Goal: Task Accomplishment & Management: Use online tool/utility

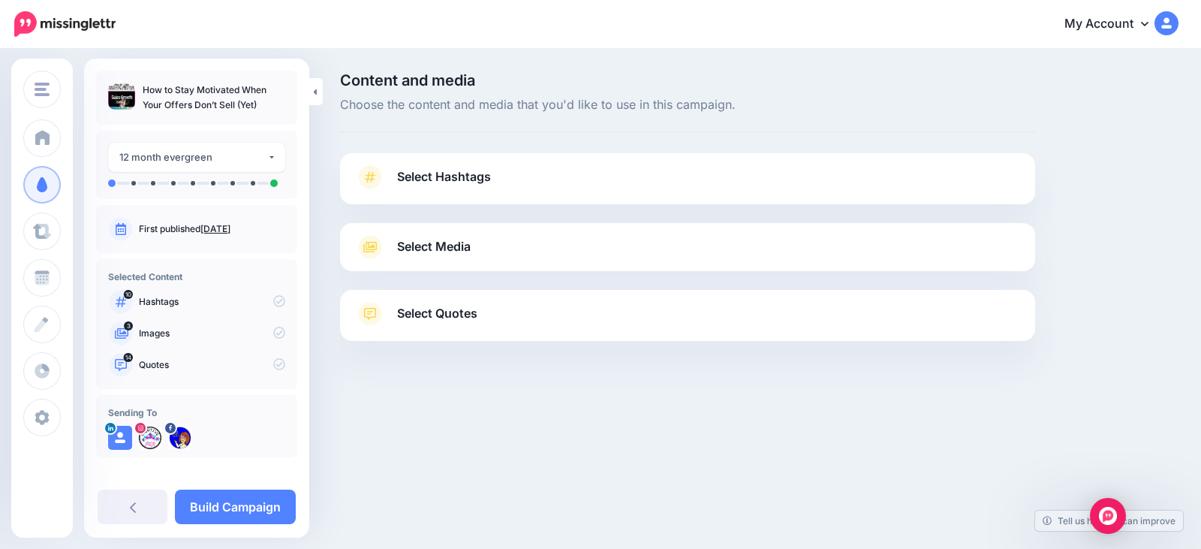
click at [465, 166] on link "Select Hashtags" at bounding box center [687, 184] width 665 height 39
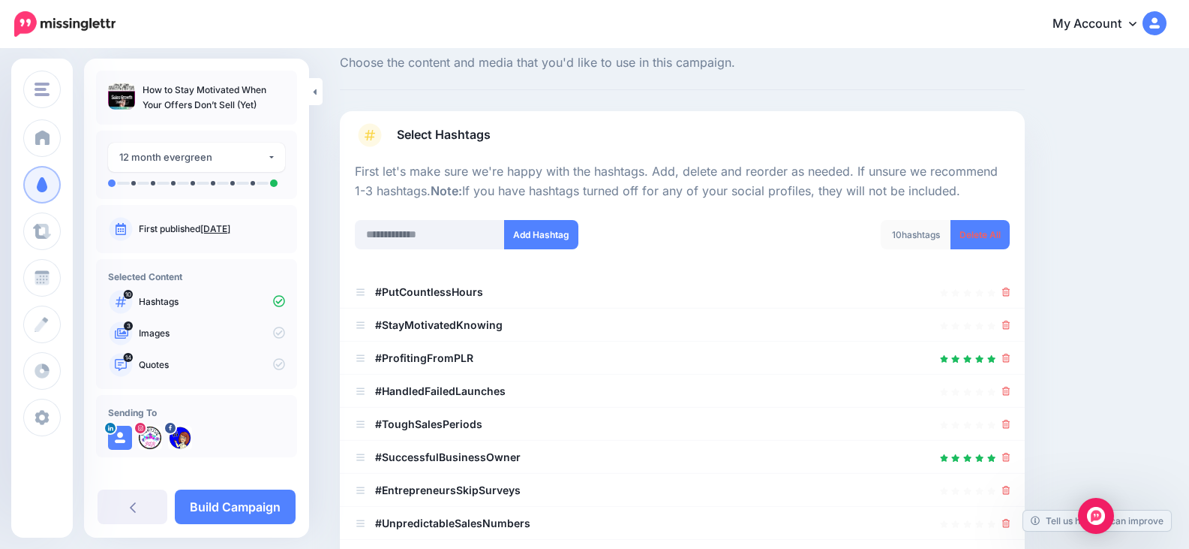
scroll to position [75, 0]
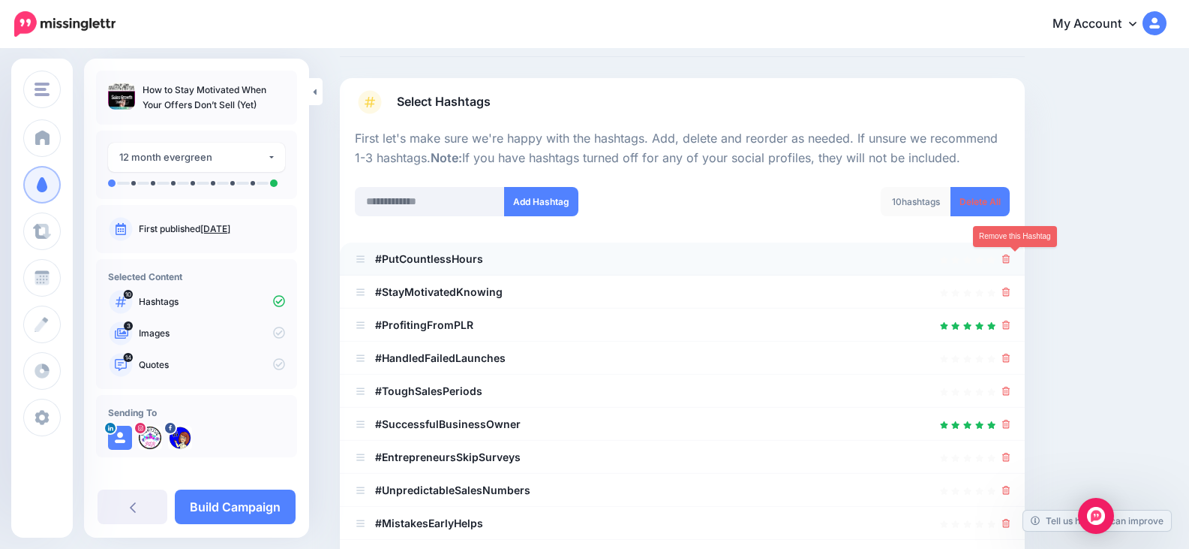
click at [1011, 254] on link at bounding box center [1007, 258] width 8 height 13
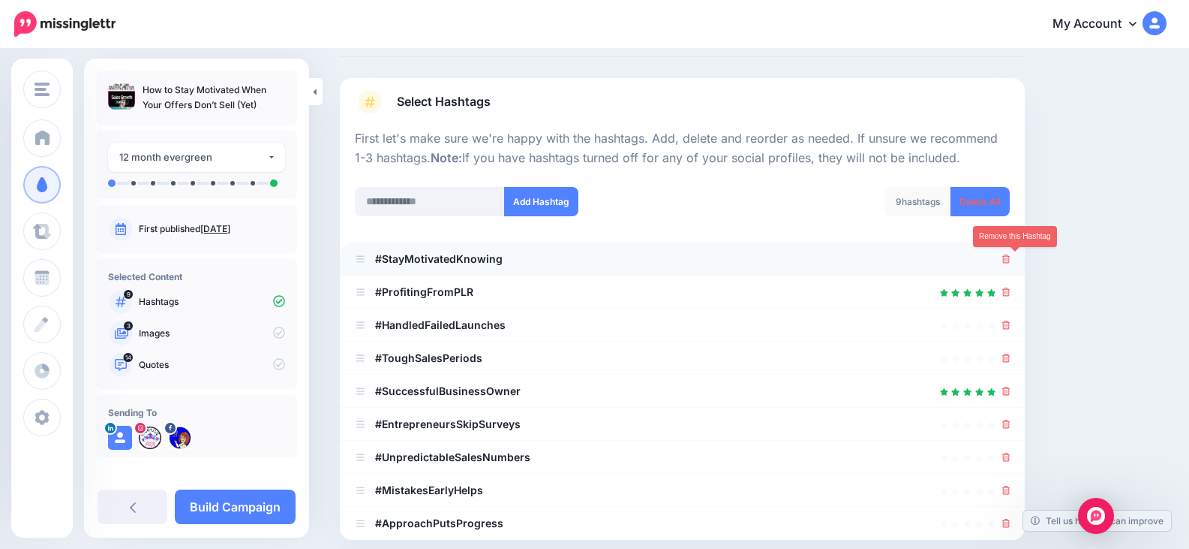
click at [1011, 264] on link at bounding box center [1007, 258] width 8 height 13
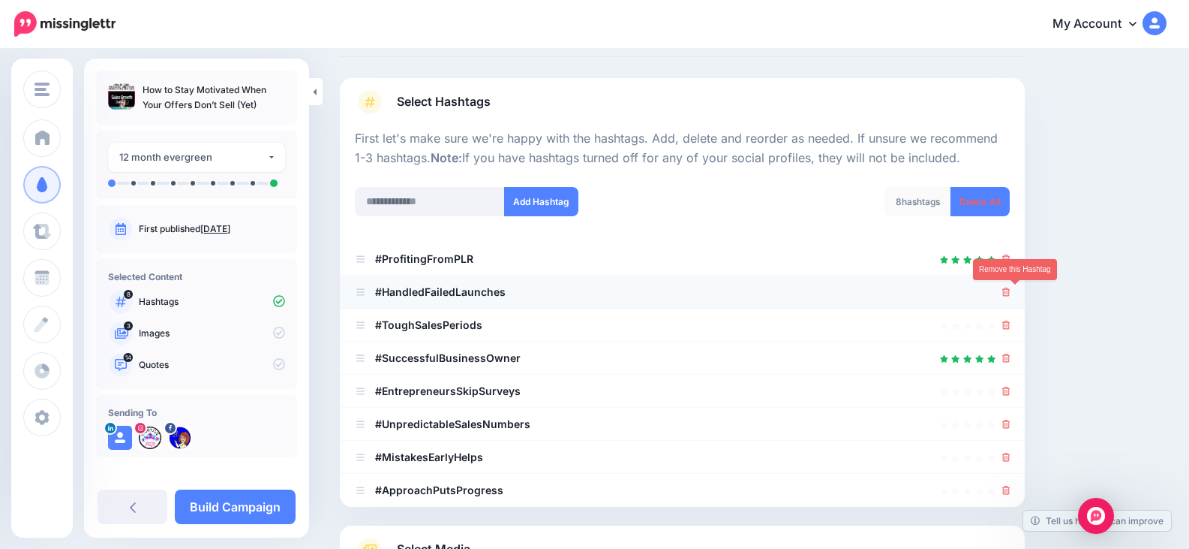
click at [1011, 290] on icon at bounding box center [1007, 291] width 8 height 9
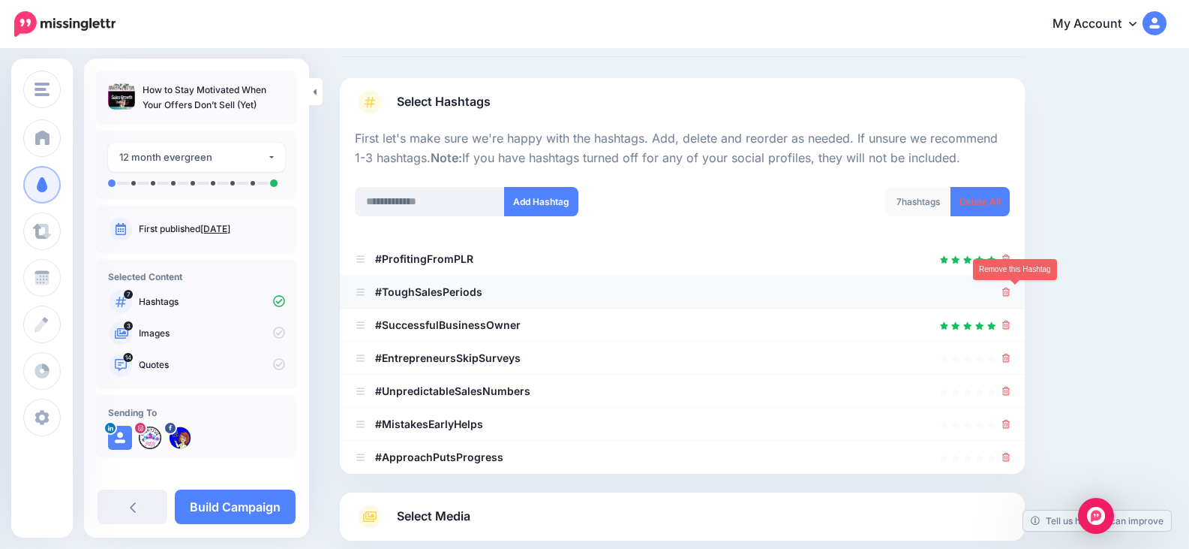
click at [1011, 292] on icon at bounding box center [1007, 291] width 8 height 9
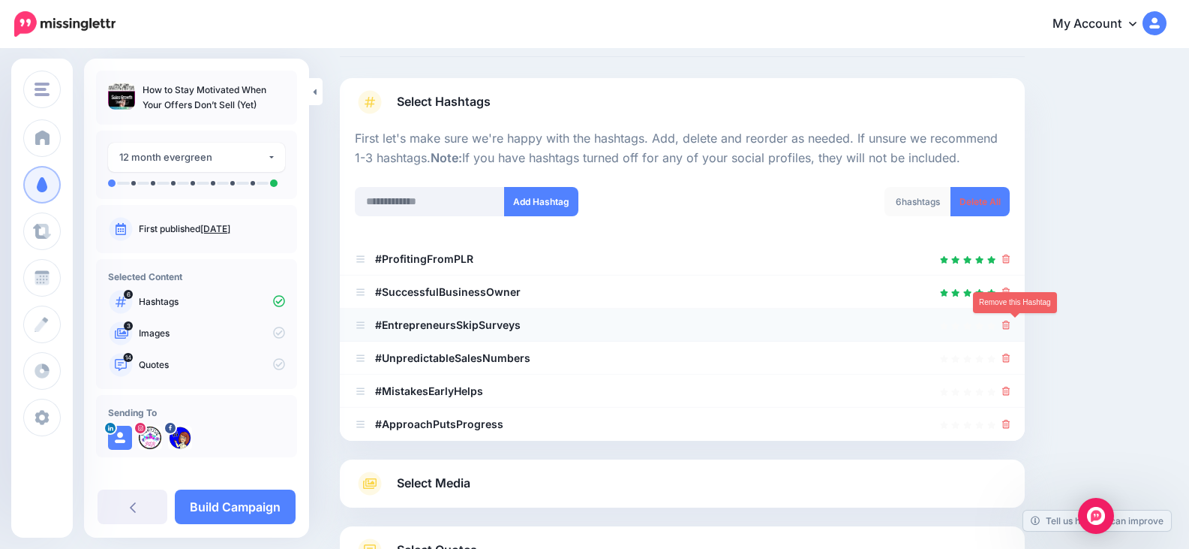
click at [1011, 326] on icon at bounding box center [1007, 324] width 8 height 9
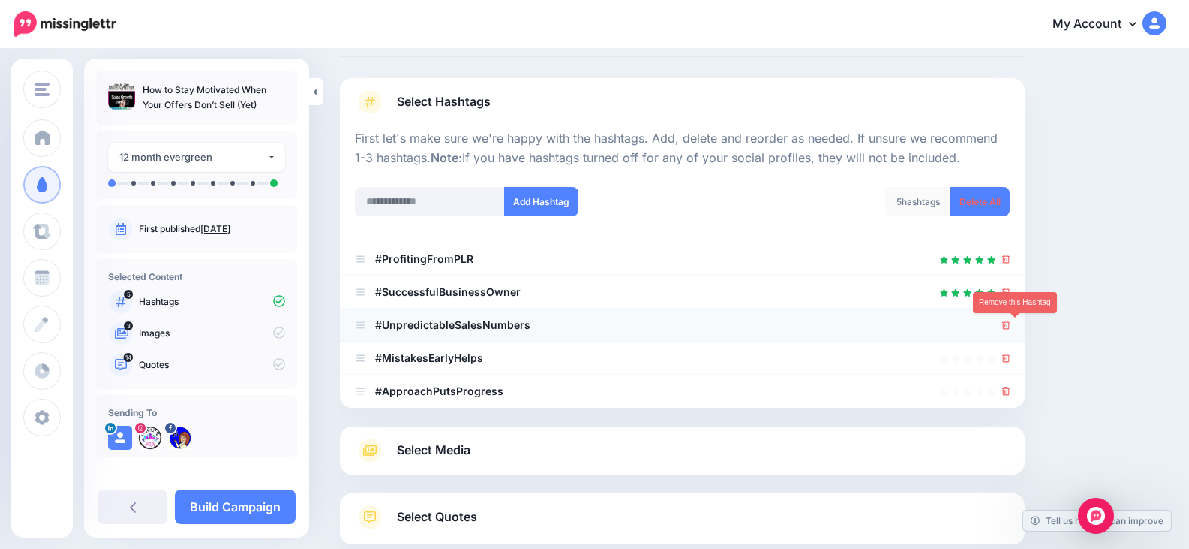
click at [1011, 328] on icon at bounding box center [1007, 324] width 8 height 9
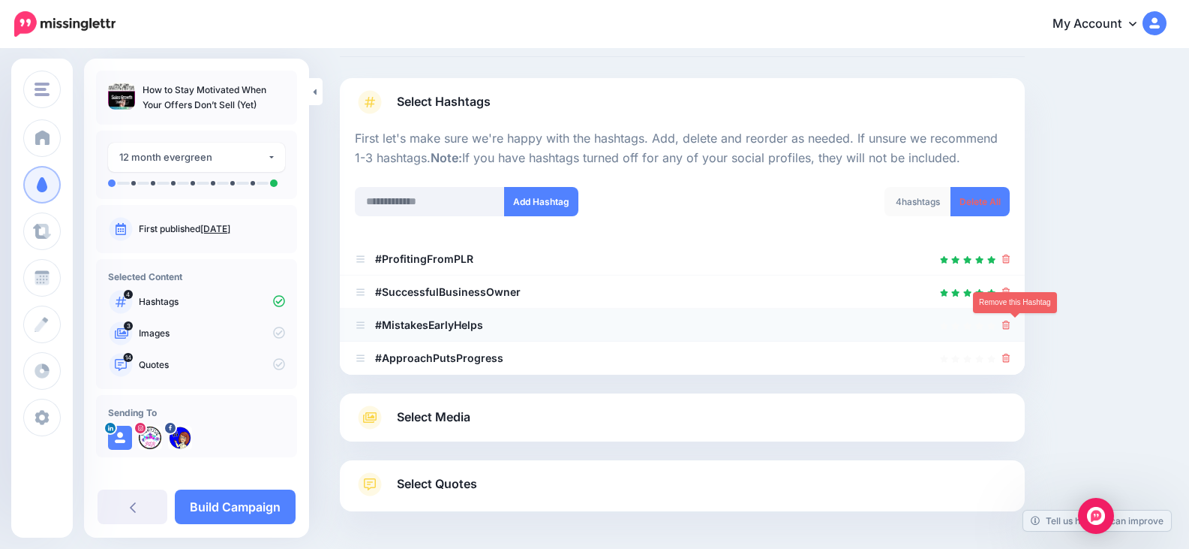
click at [1011, 327] on icon at bounding box center [1007, 324] width 8 height 9
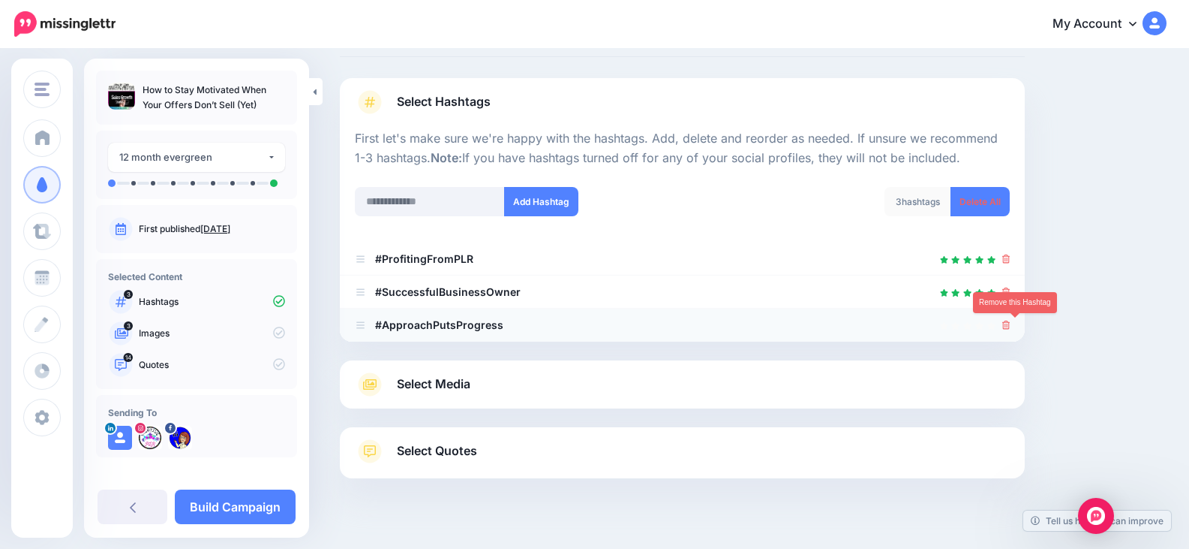
click at [1011, 327] on icon at bounding box center [1007, 324] width 8 height 9
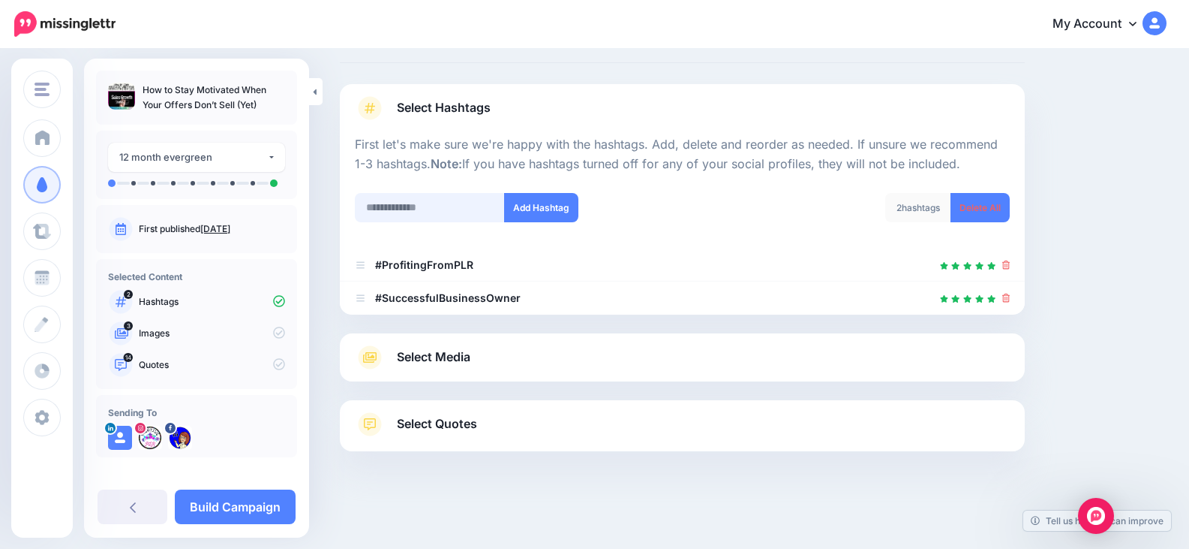
click at [458, 205] on input "text" at bounding box center [430, 207] width 150 height 29
type input "**********"
click at [533, 212] on button "Add Hashtag" at bounding box center [541, 207] width 74 height 29
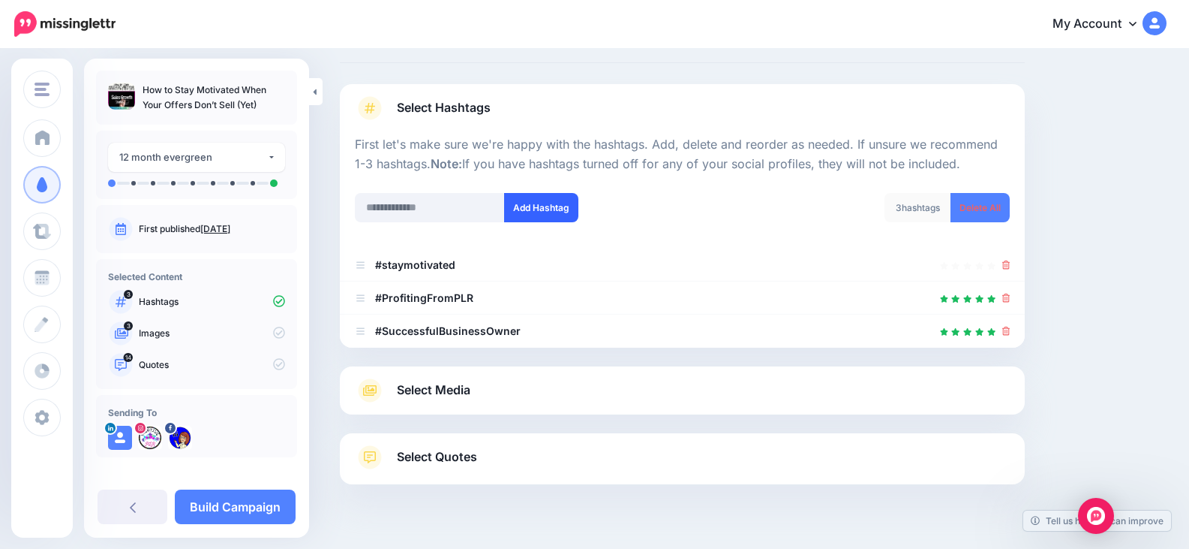
scroll to position [102, 0]
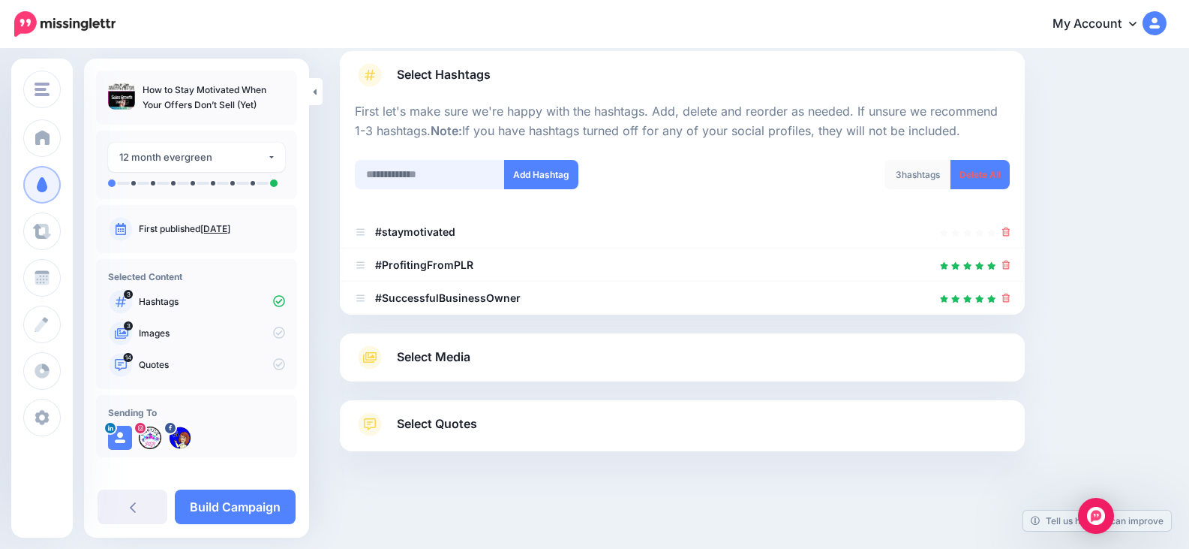
click at [410, 167] on input "text" at bounding box center [430, 174] width 150 height 29
type input "**********"
click at [519, 179] on button "Add Hashtag" at bounding box center [541, 174] width 74 height 29
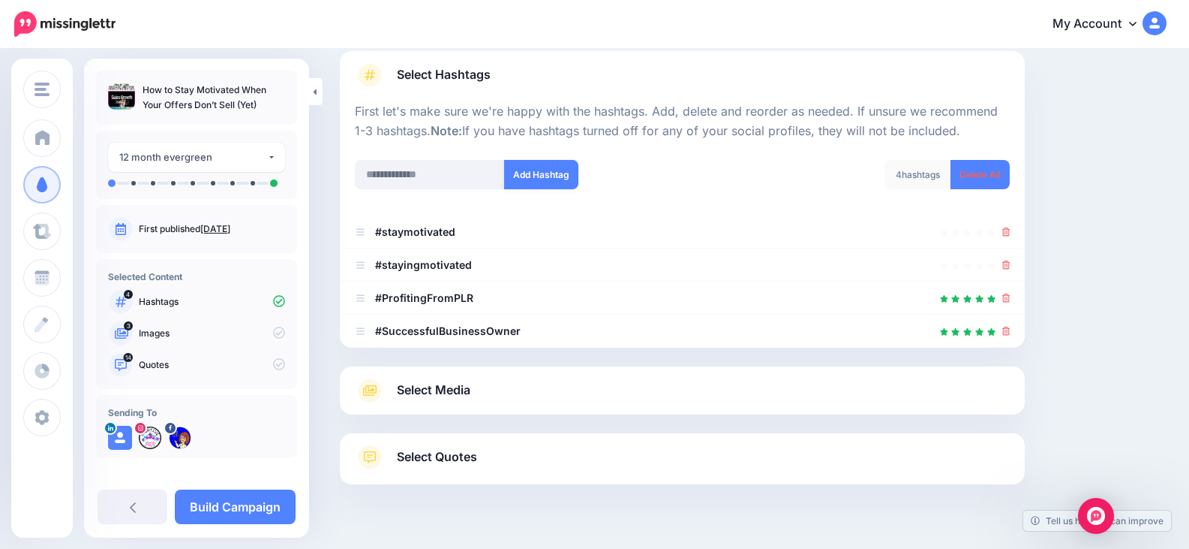
scroll to position [135, 0]
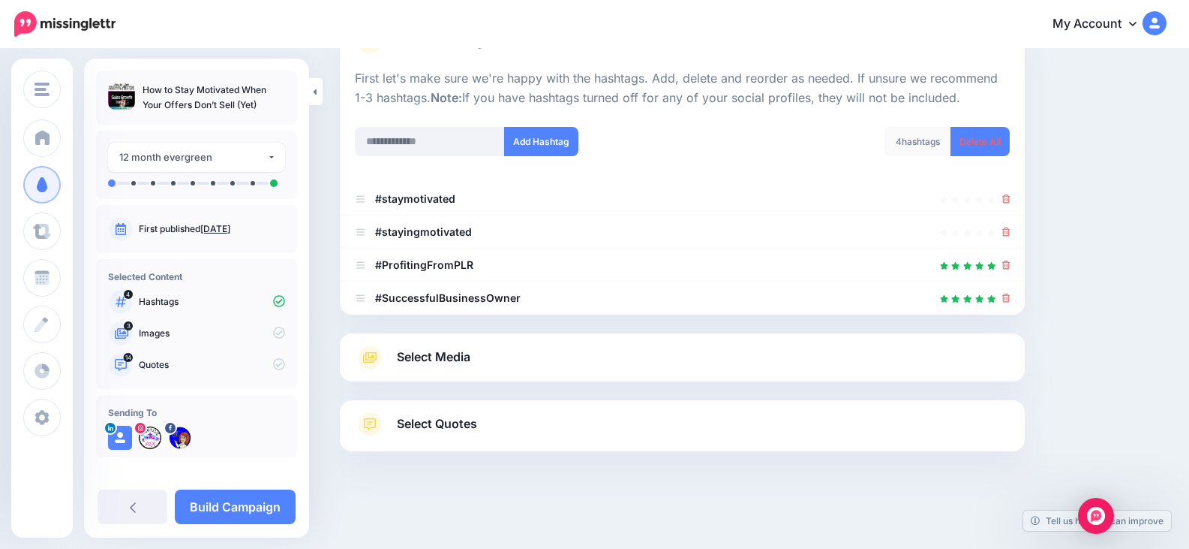
click at [443, 429] on span "Select Quotes" at bounding box center [437, 423] width 80 height 20
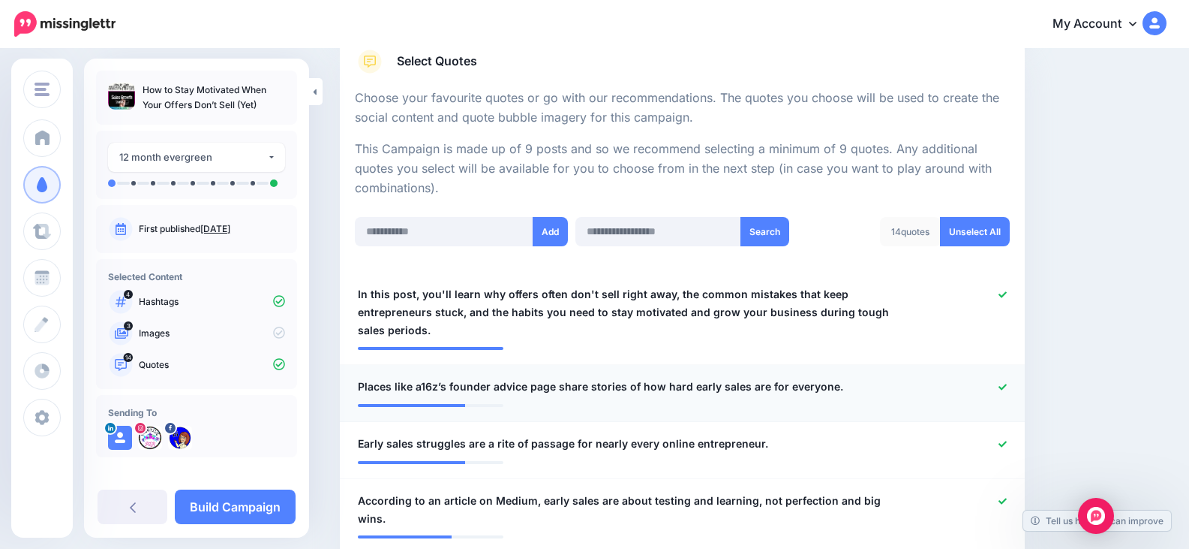
scroll to position [285, 0]
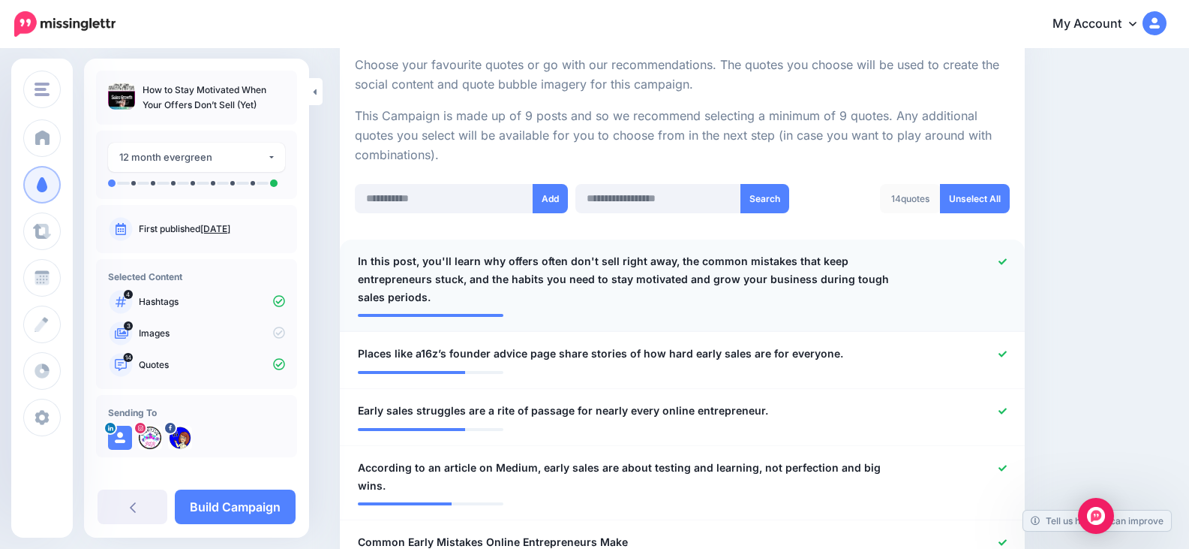
click at [1018, 257] on div at bounding box center [963, 279] width 112 height 54
click at [1007, 266] on link at bounding box center [1003, 262] width 8 height 11
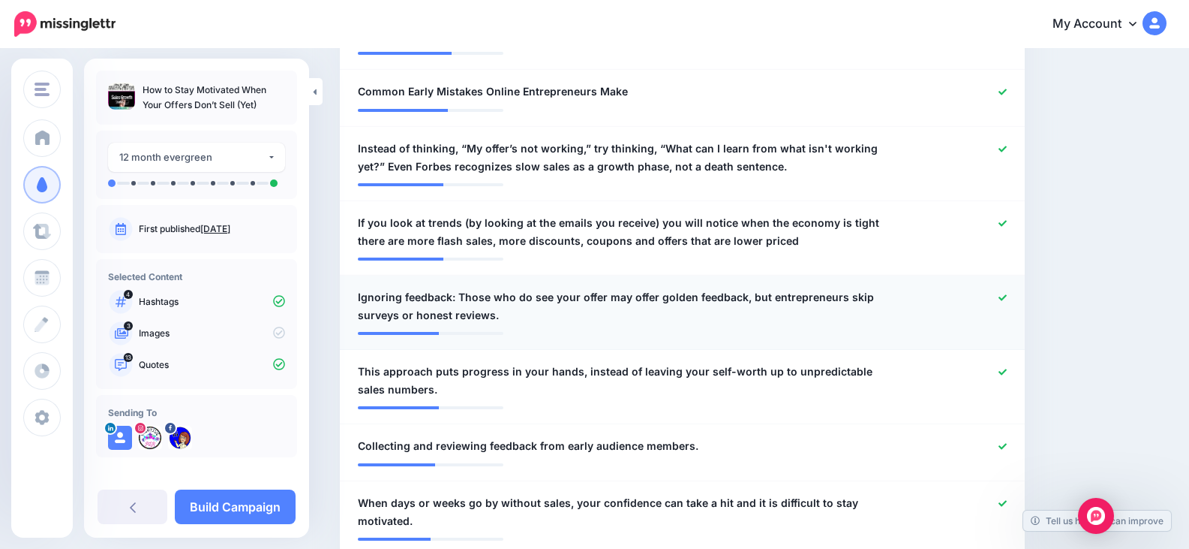
scroll to position [735, 0]
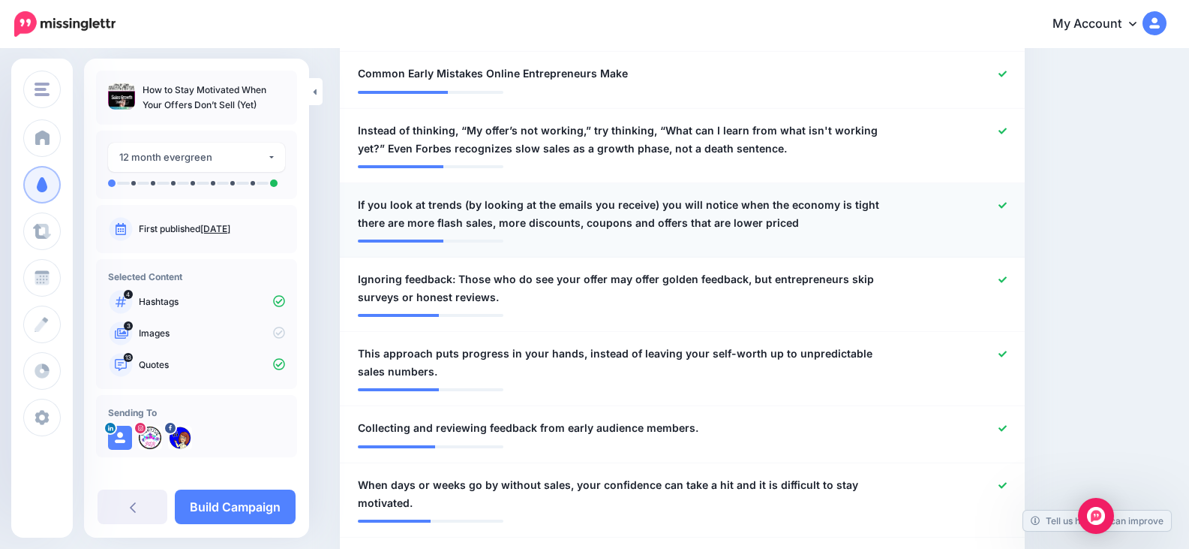
click at [1007, 202] on icon at bounding box center [1003, 205] width 8 height 6
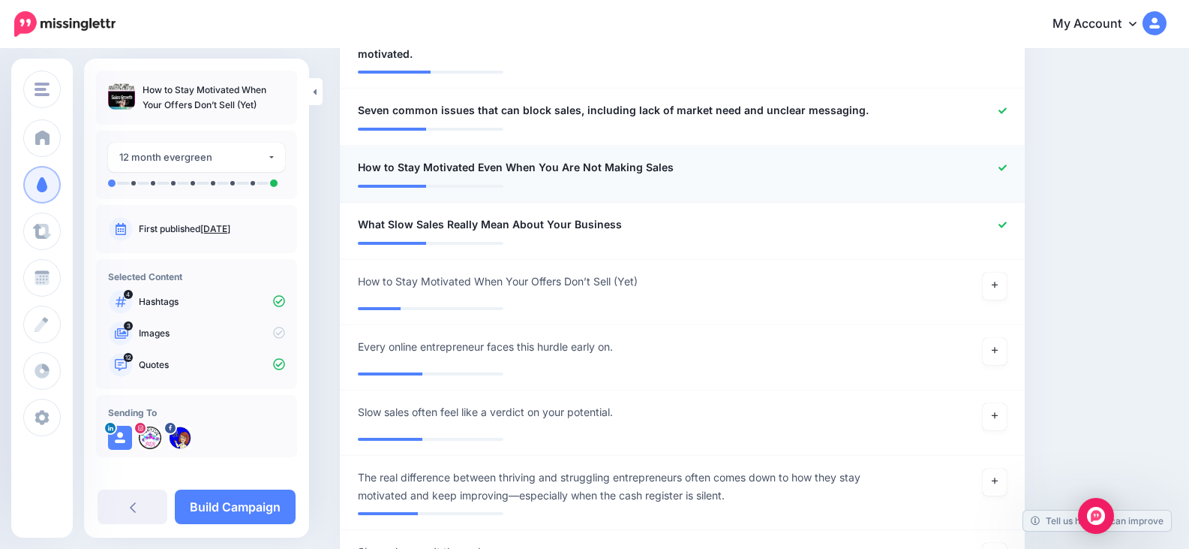
scroll to position [1186, 0]
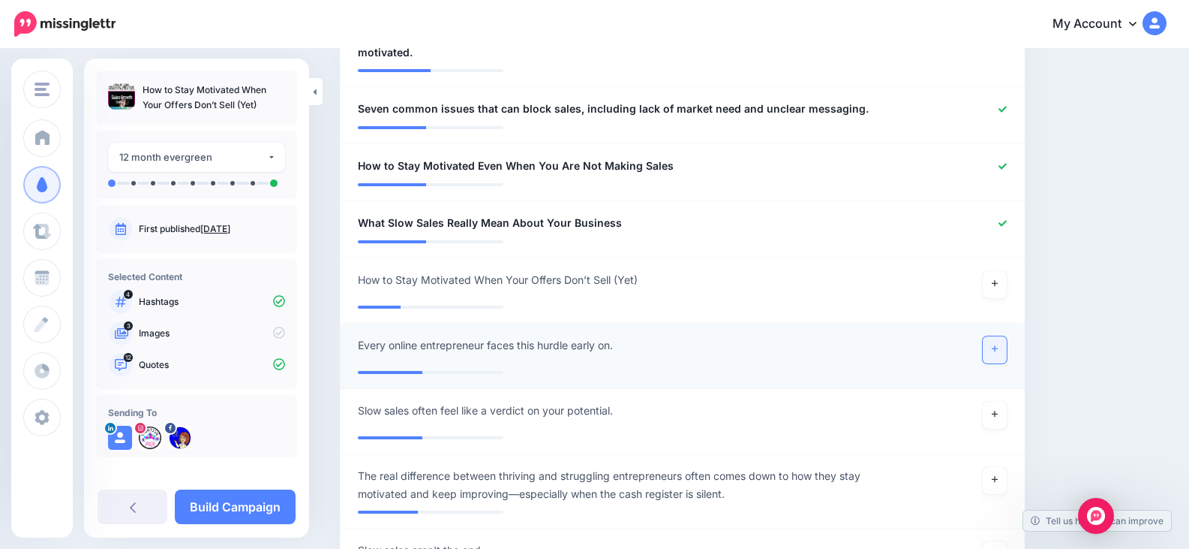
click at [1007, 336] on link at bounding box center [995, 349] width 24 height 27
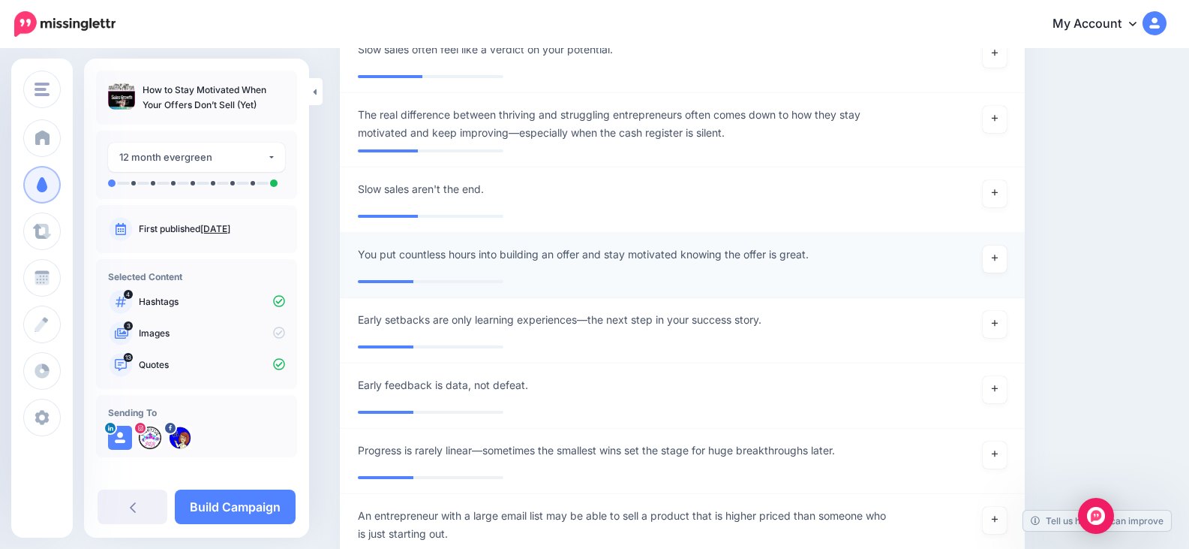
scroll to position [1561, 0]
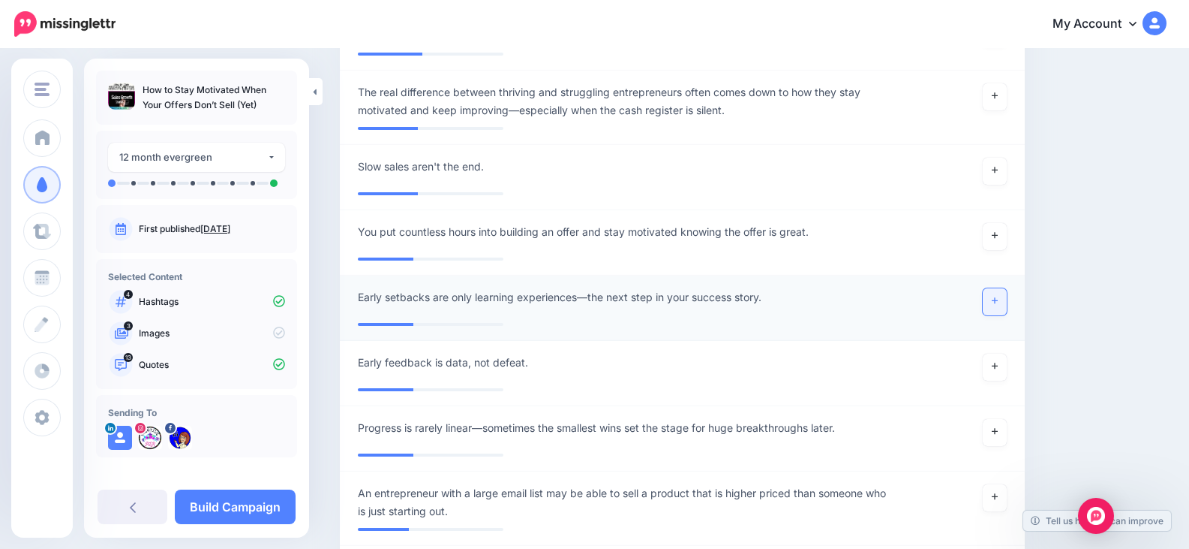
click at [1007, 288] on link at bounding box center [995, 301] width 24 height 27
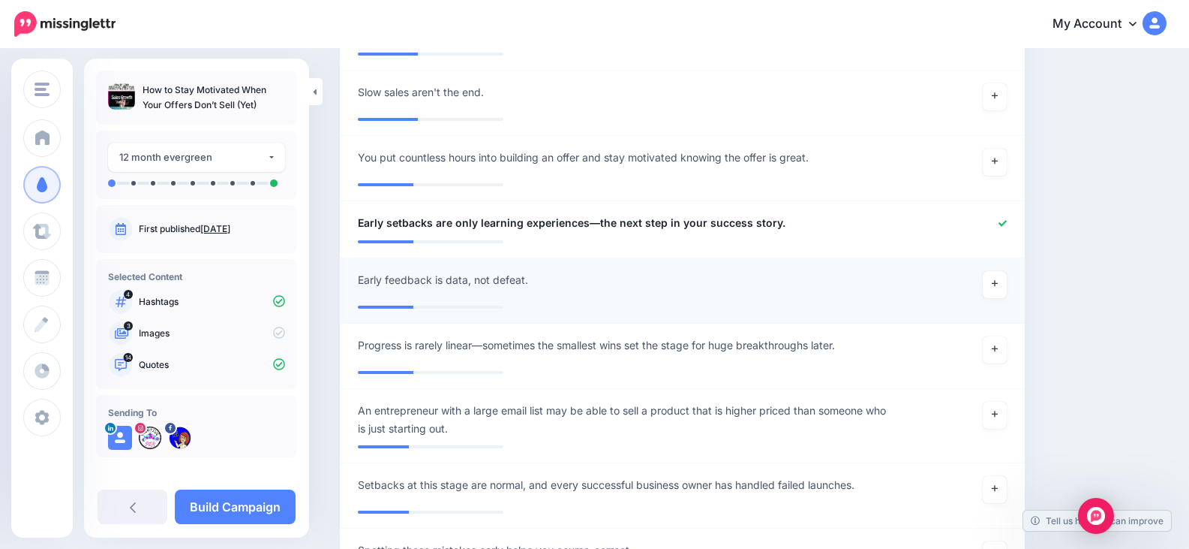
scroll to position [1636, 0]
click at [998, 345] on icon at bounding box center [995, 348] width 6 height 6
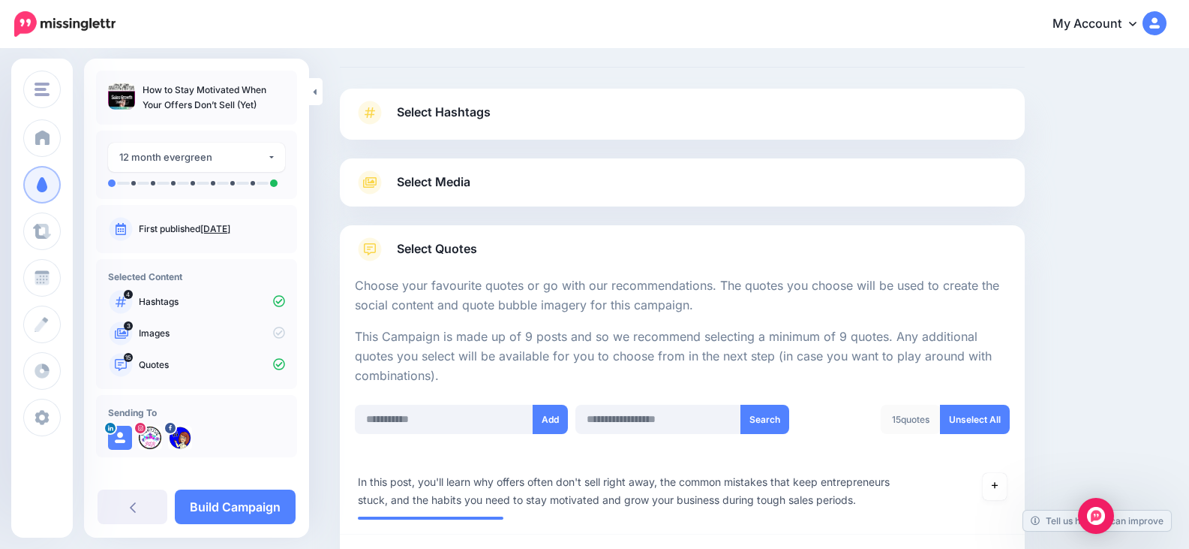
scroll to position [60, 0]
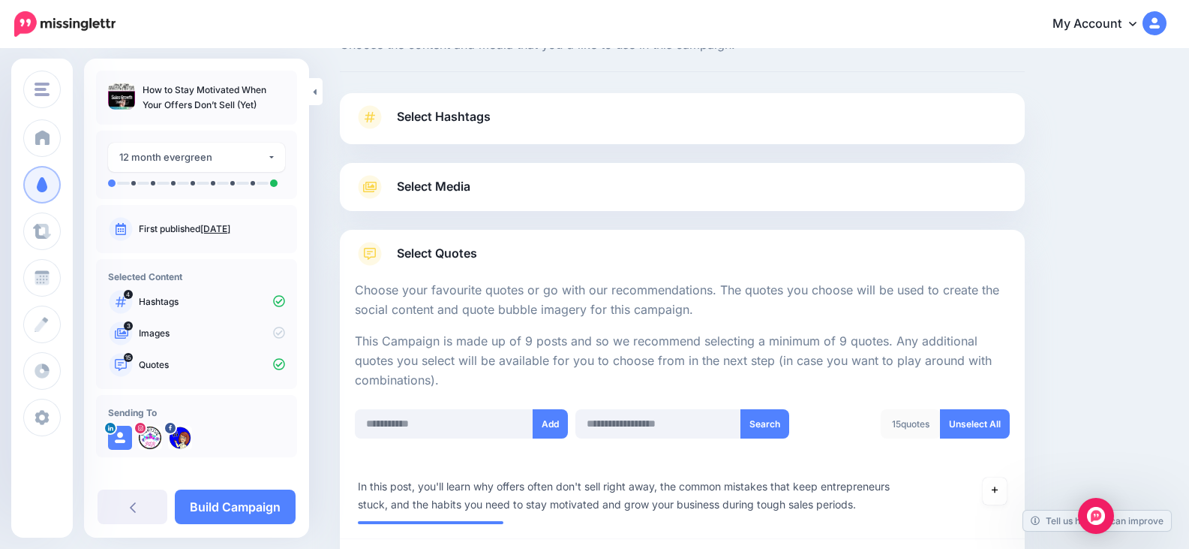
click at [471, 189] on span "Select Media" at bounding box center [434, 186] width 74 height 20
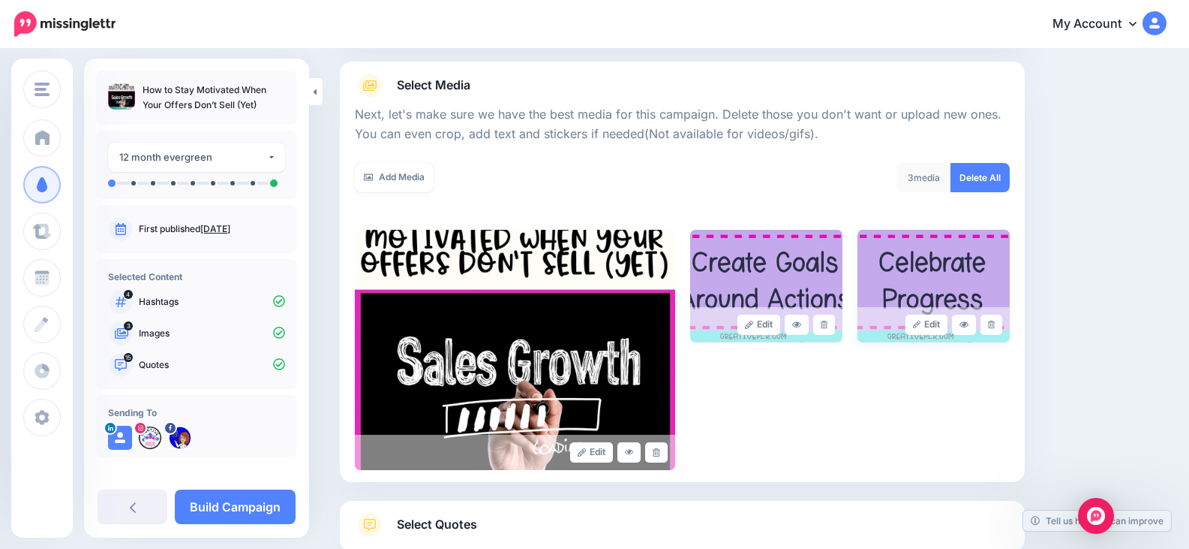
scroll to position [135, 0]
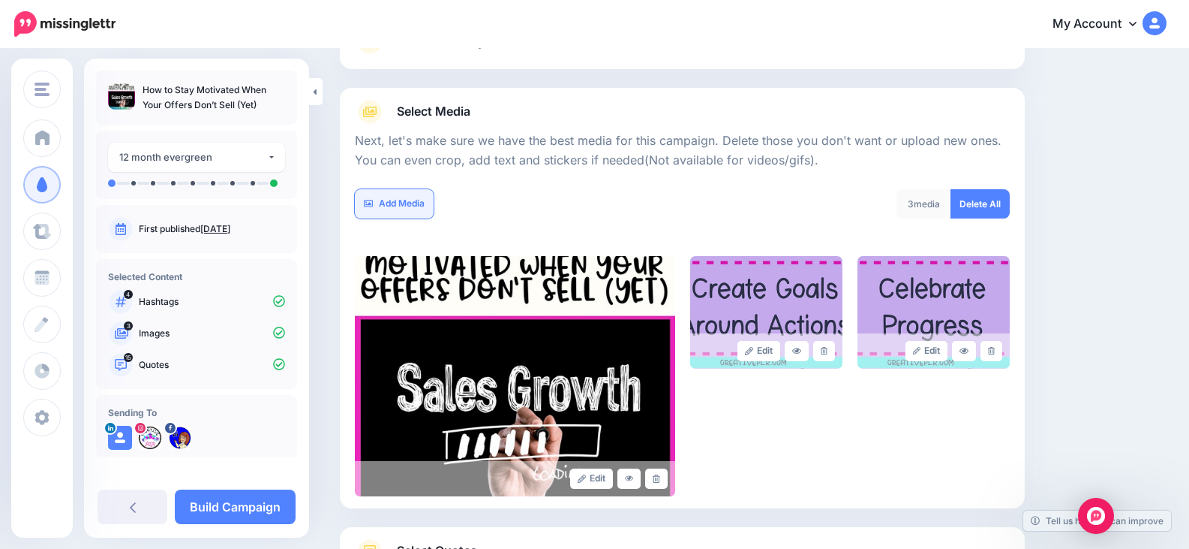
click at [404, 194] on link "Add Media" at bounding box center [394, 203] width 79 height 29
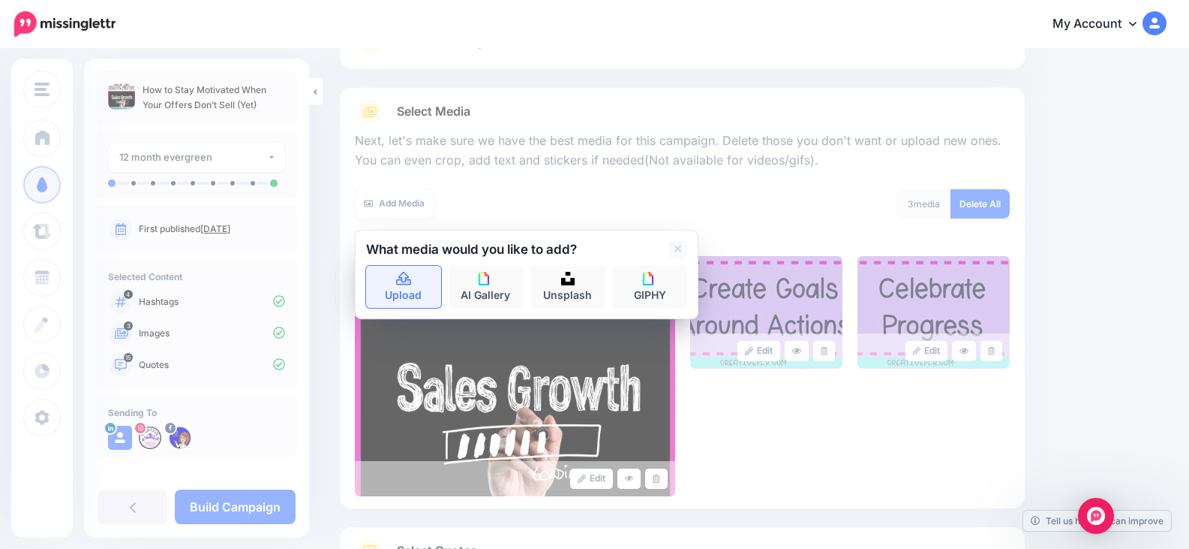
click at [415, 278] on link "Upload" at bounding box center [403, 287] width 75 height 42
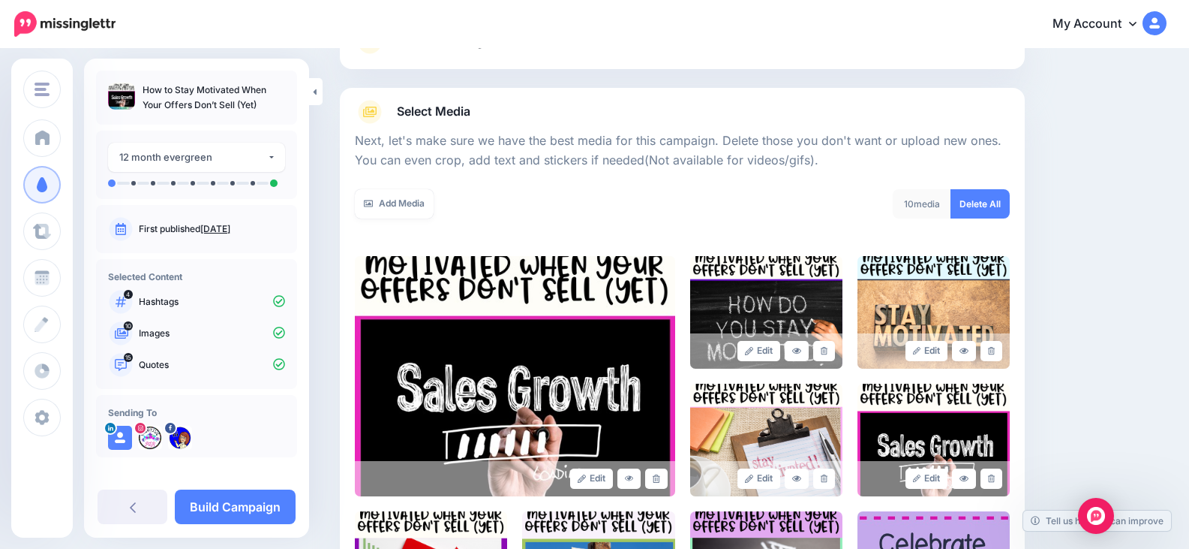
scroll to position [391, 0]
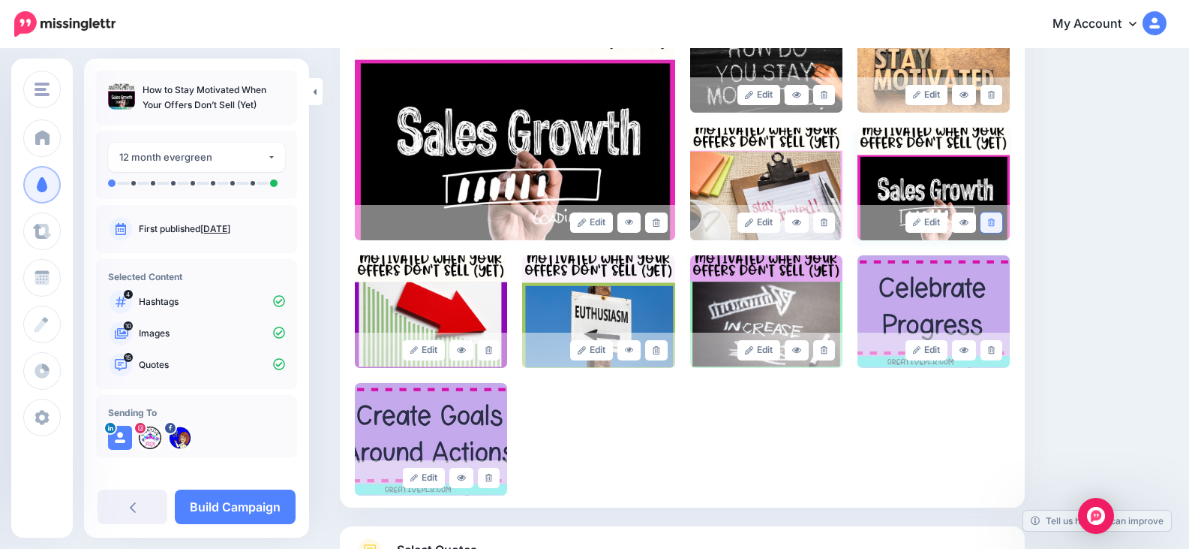
click at [1003, 217] on link at bounding box center [992, 222] width 22 height 20
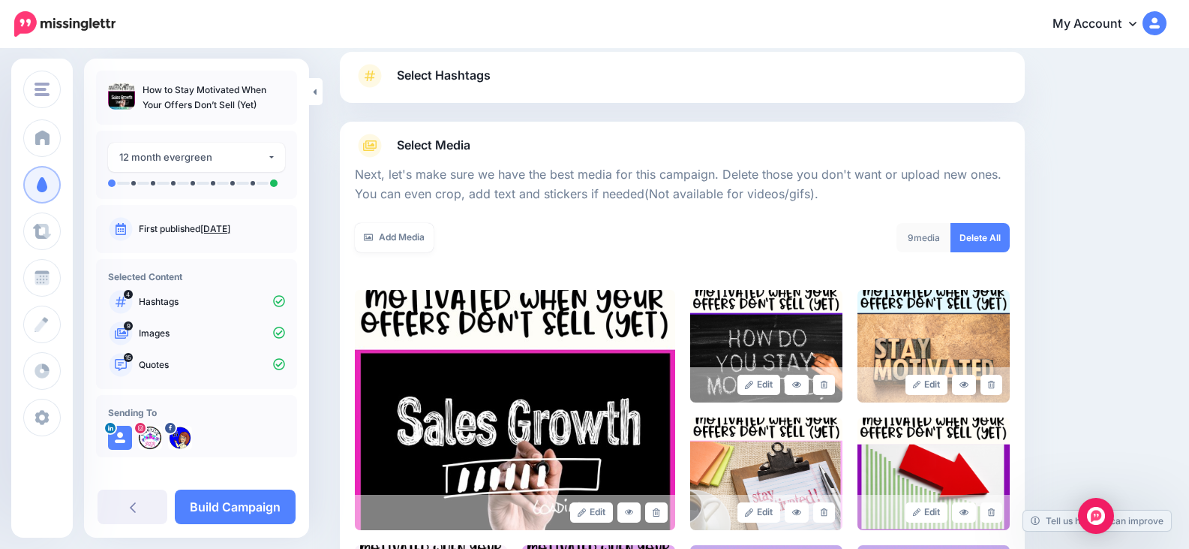
scroll to position [89, 0]
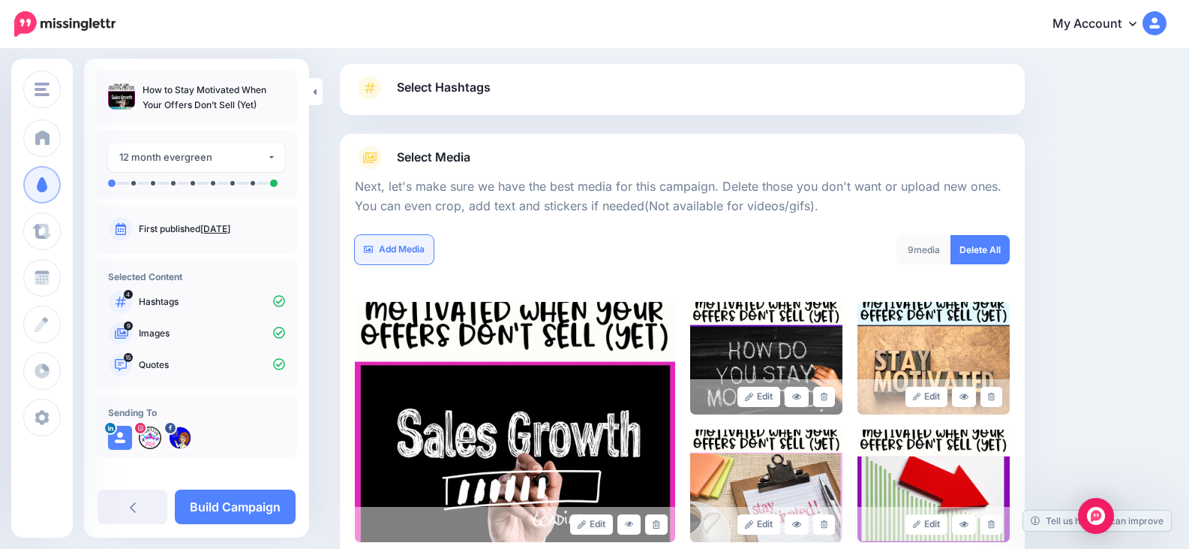
click at [406, 243] on link "Add Media" at bounding box center [394, 249] width 79 height 29
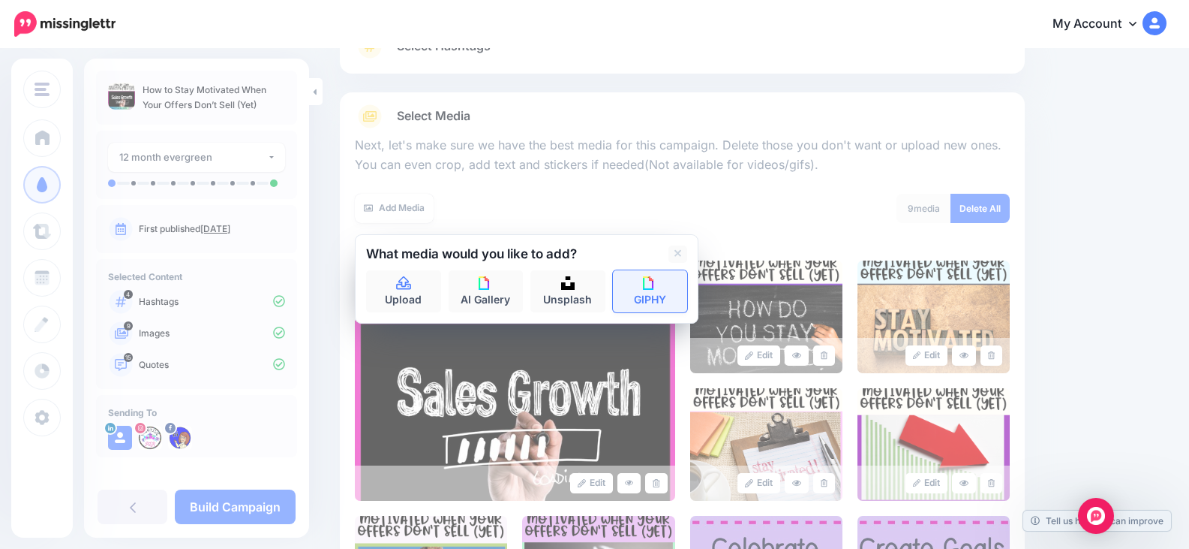
scroll to position [164, 0]
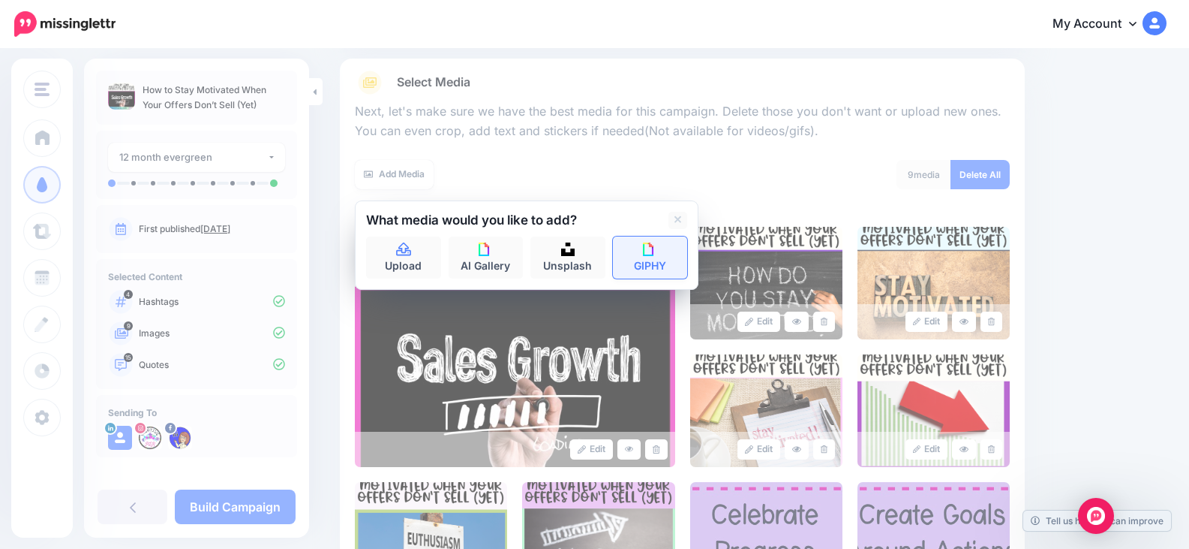
click at [648, 249] on img at bounding box center [650, 249] width 14 height 14
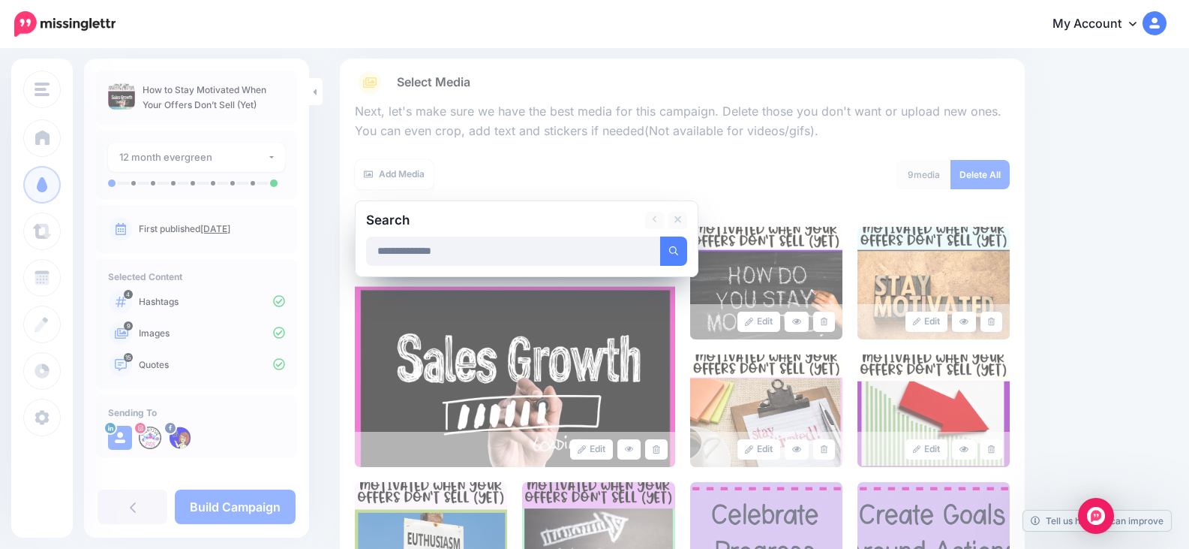
type input "**********"
click at [660, 236] on button "submit" at bounding box center [673, 250] width 27 height 29
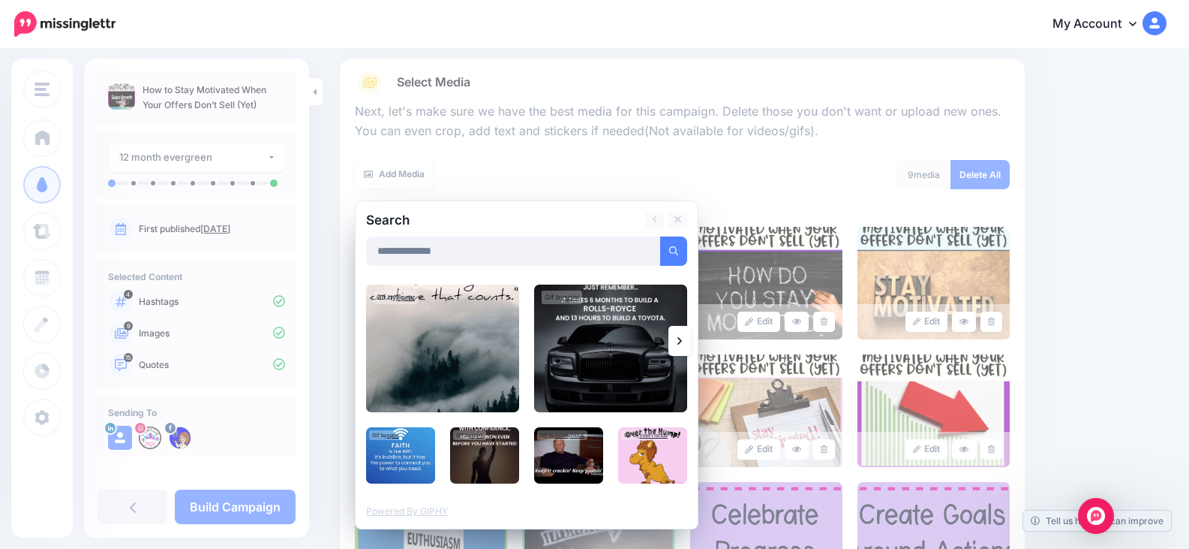
click at [671, 345] on link at bounding box center [680, 341] width 23 height 30
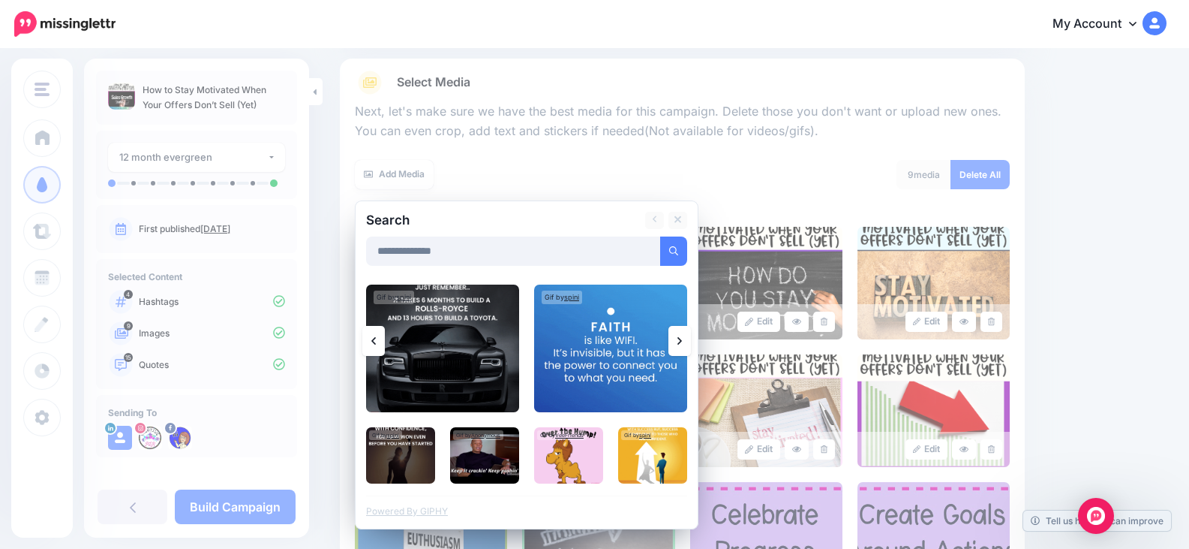
click at [676, 341] on link at bounding box center [680, 341] width 23 height 30
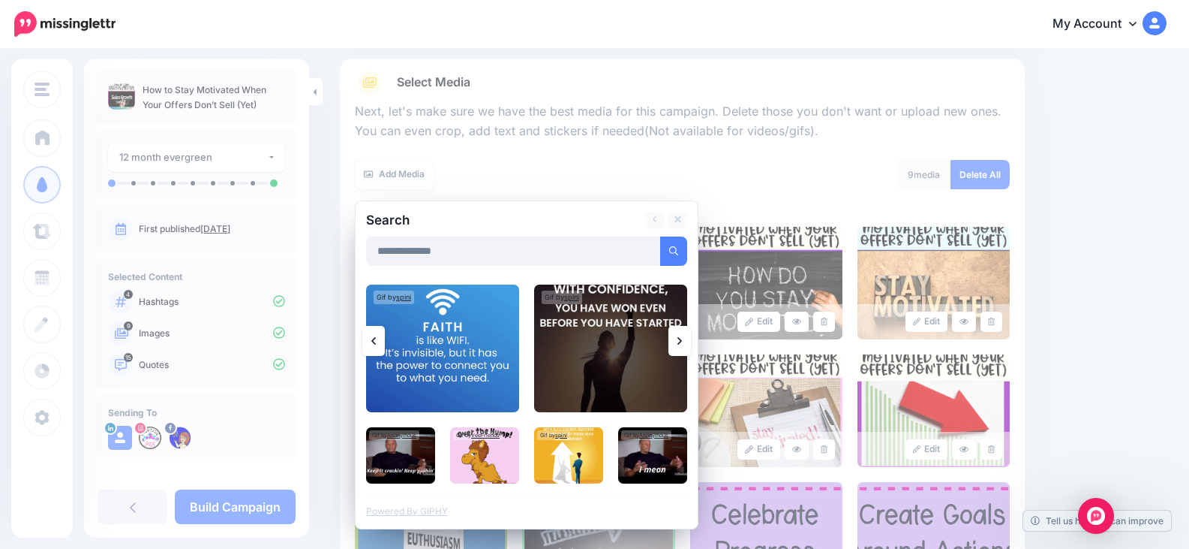
click at [676, 341] on link at bounding box center [680, 341] width 23 height 30
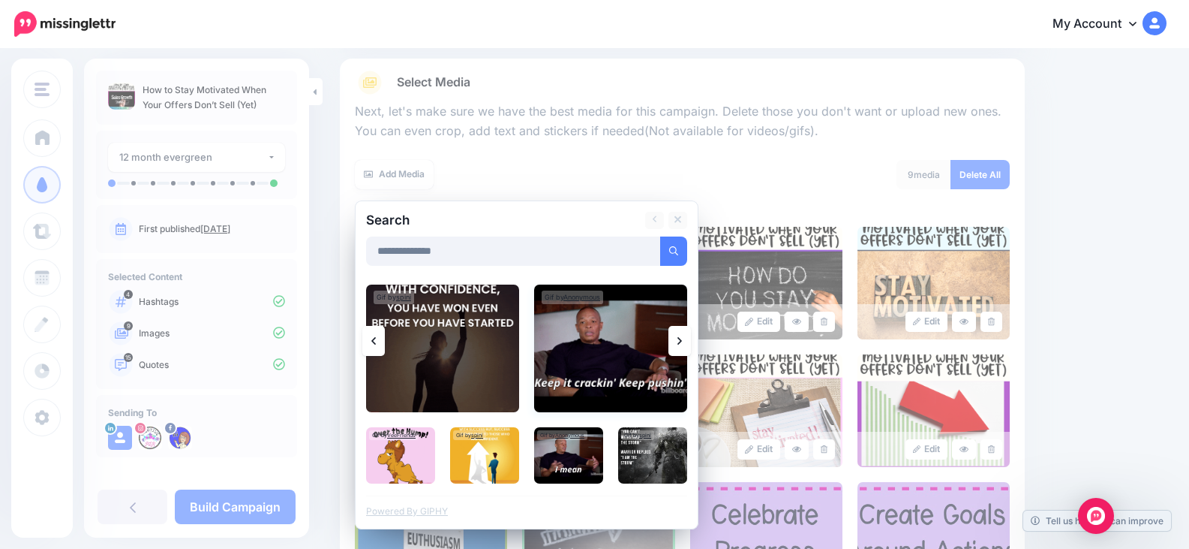
click at [639, 350] on img at bounding box center [610, 348] width 153 height 128
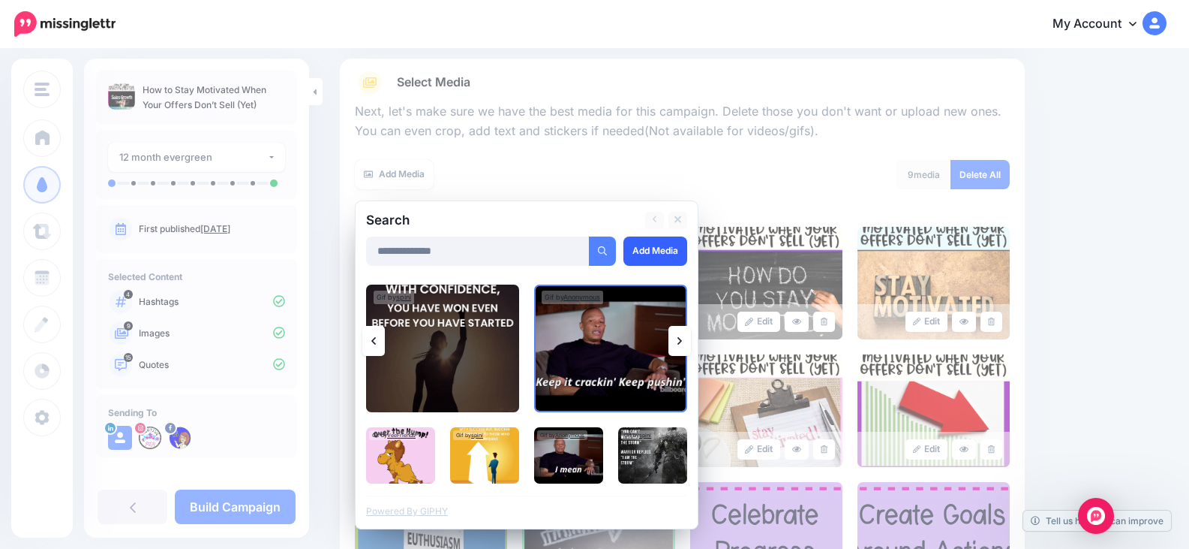
click at [656, 247] on link "Add Media" at bounding box center [656, 250] width 64 height 29
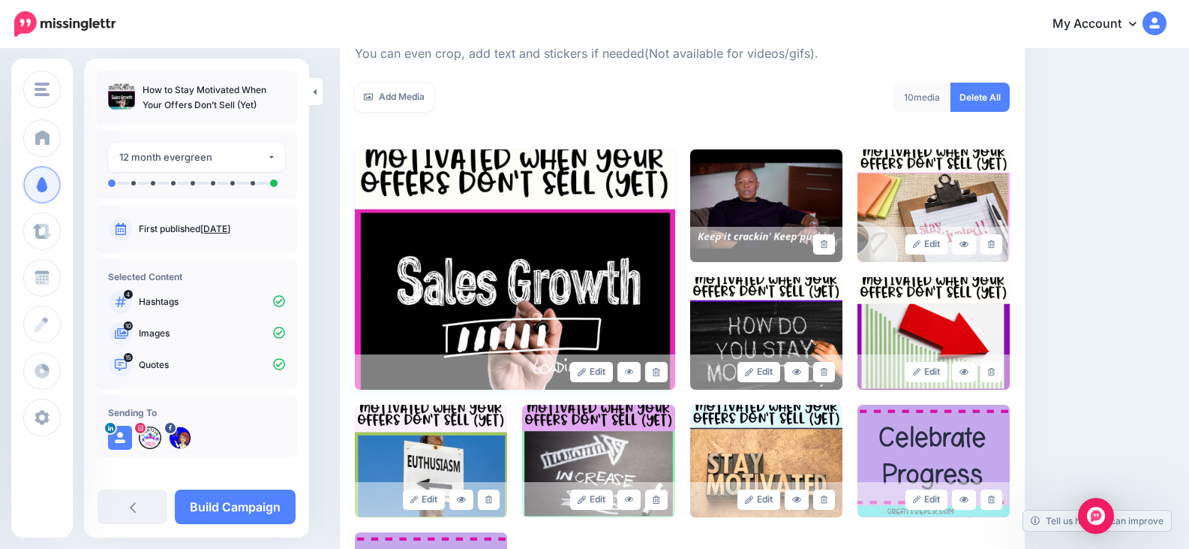
scroll to position [217, 0]
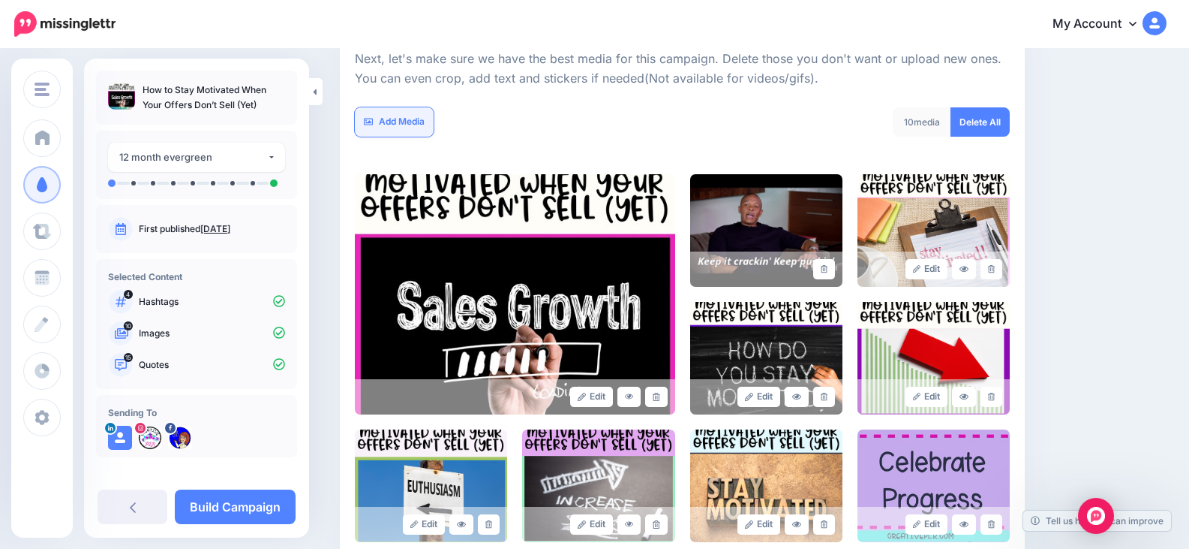
click at [410, 110] on link "Add Media" at bounding box center [394, 121] width 79 height 29
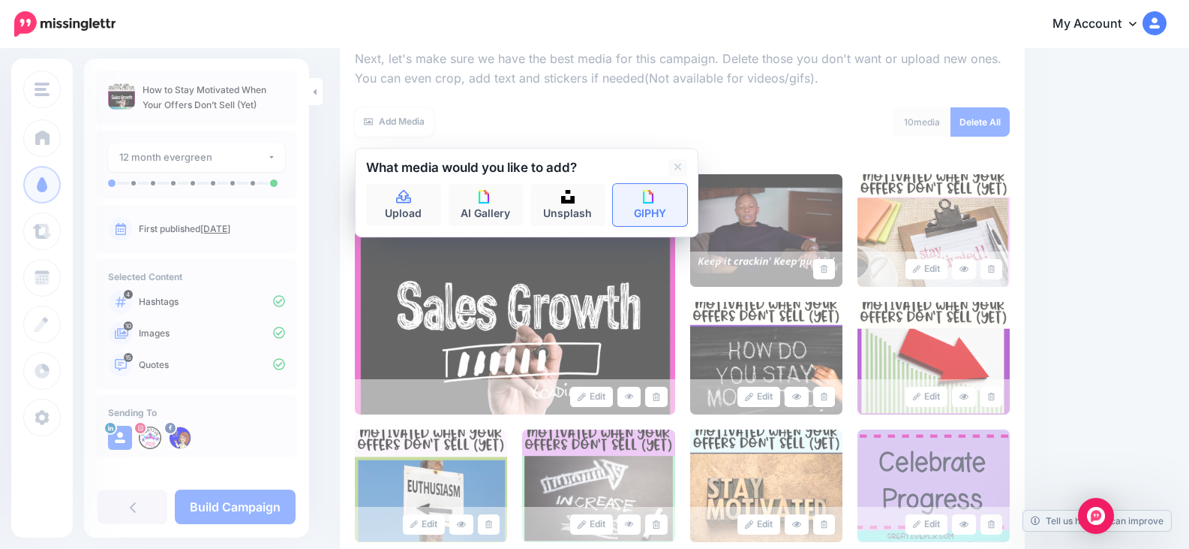
click at [648, 206] on link "GIPHY" at bounding box center [650, 205] width 75 height 42
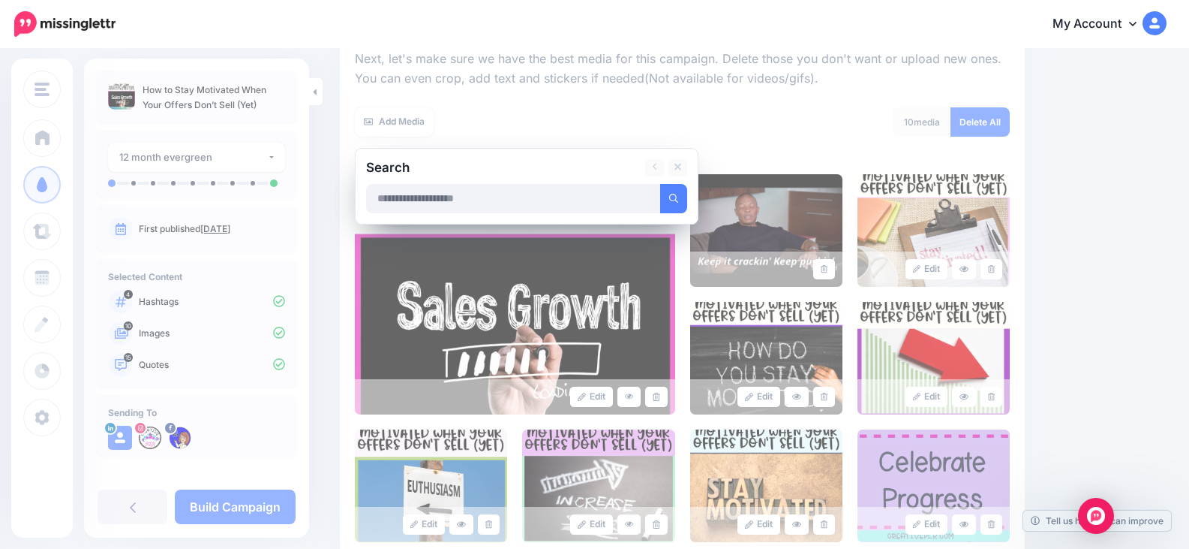
click at [547, 200] on input "text" at bounding box center [513, 198] width 295 height 29
type input "**********"
click at [670, 199] on icon "submit" at bounding box center [673, 198] width 9 height 9
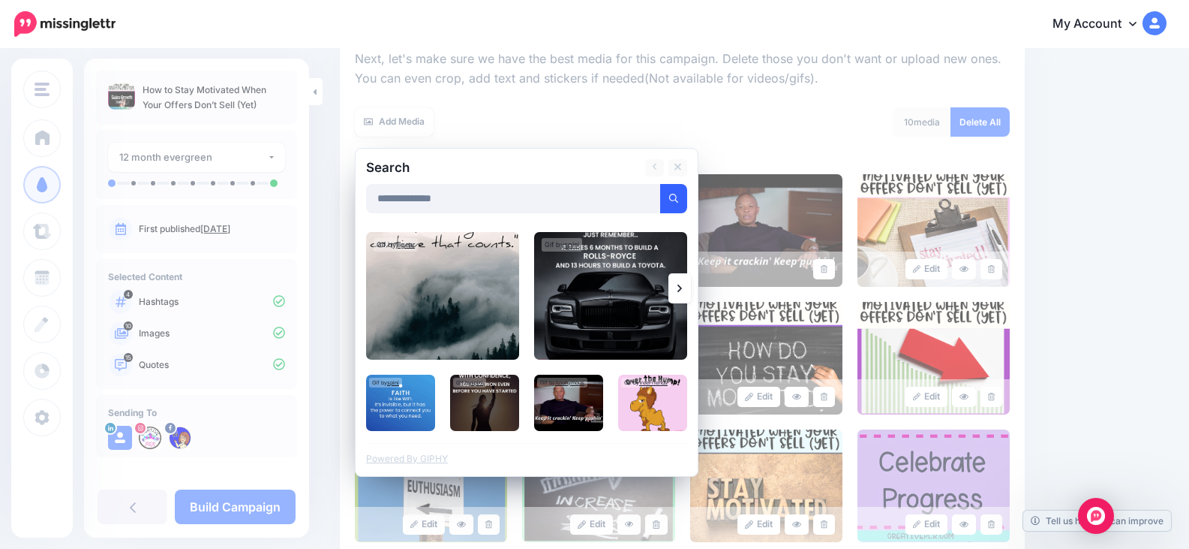
click at [674, 288] on link at bounding box center [680, 288] width 23 height 30
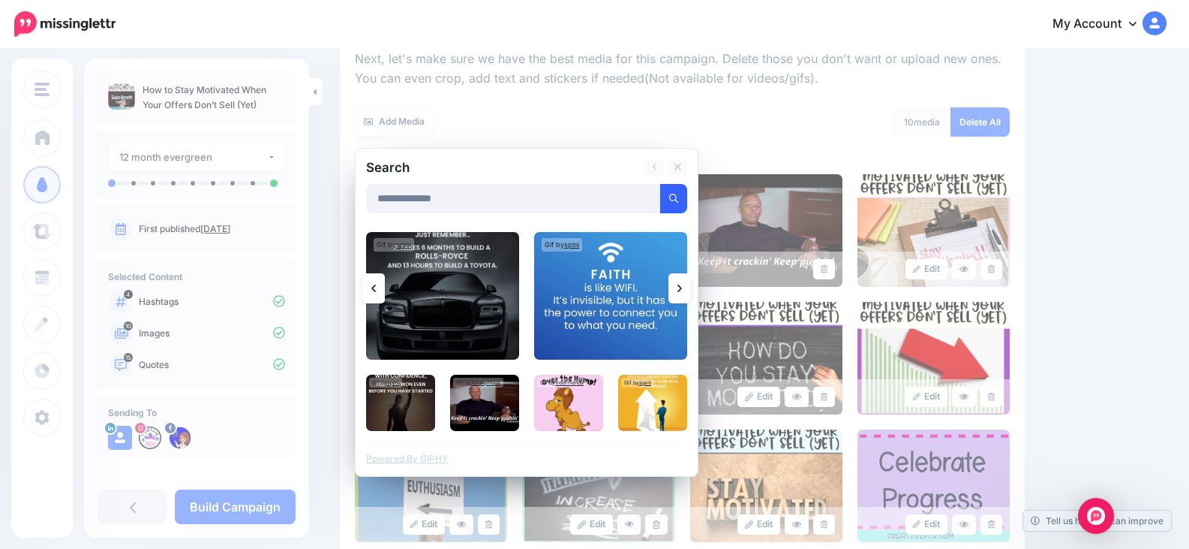
click at [679, 287] on icon at bounding box center [680, 288] width 5 height 12
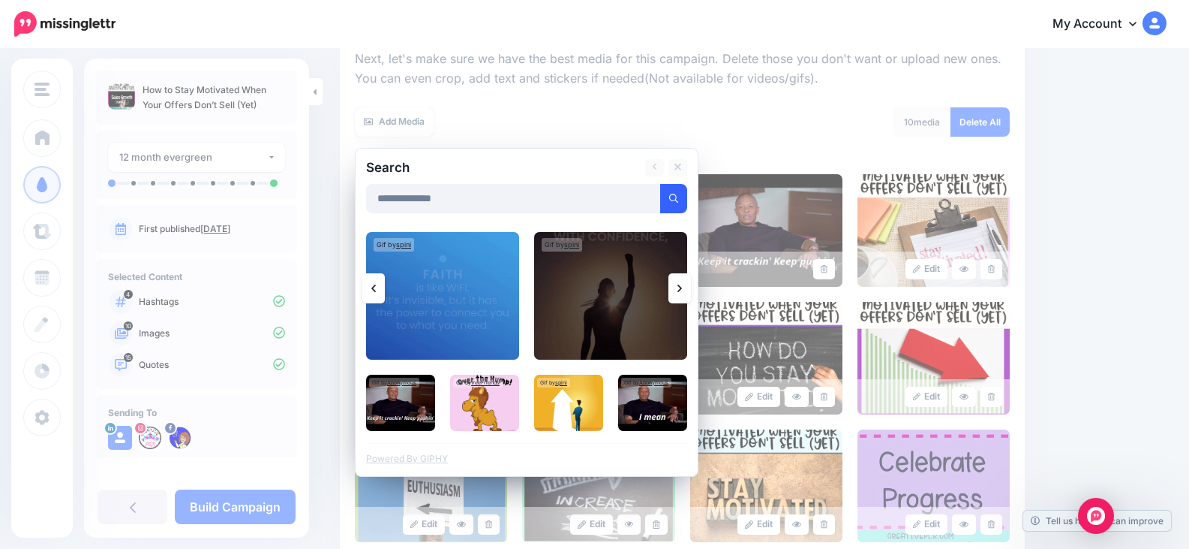
click at [679, 287] on icon at bounding box center [680, 288] width 5 height 12
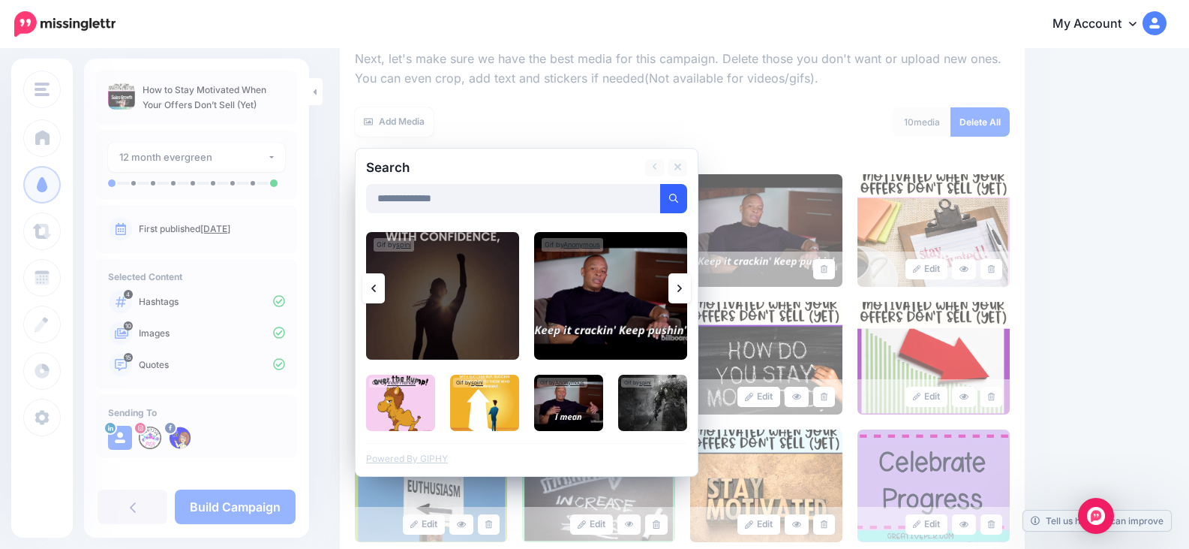
click at [679, 287] on icon at bounding box center [680, 288] width 5 height 12
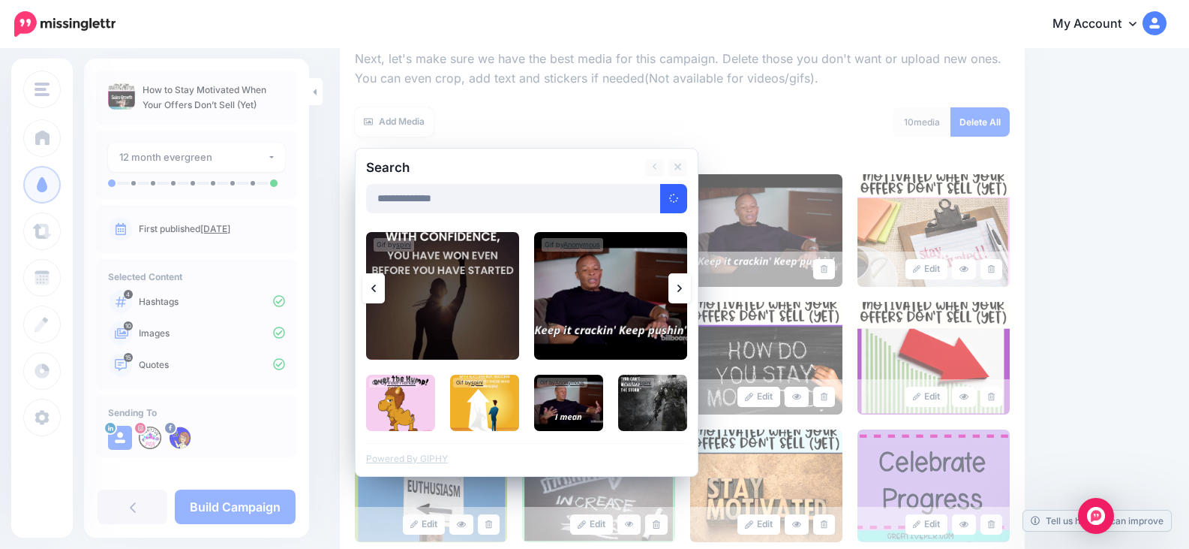
click at [679, 287] on icon at bounding box center [680, 288] width 5 height 12
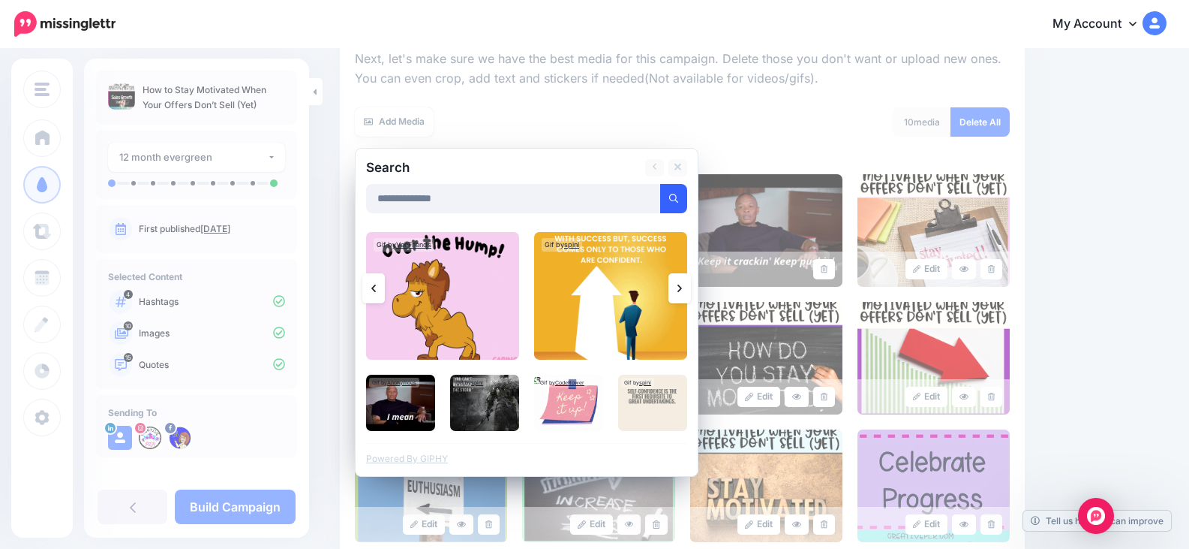
click at [678, 288] on icon at bounding box center [680, 288] width 5 height 12
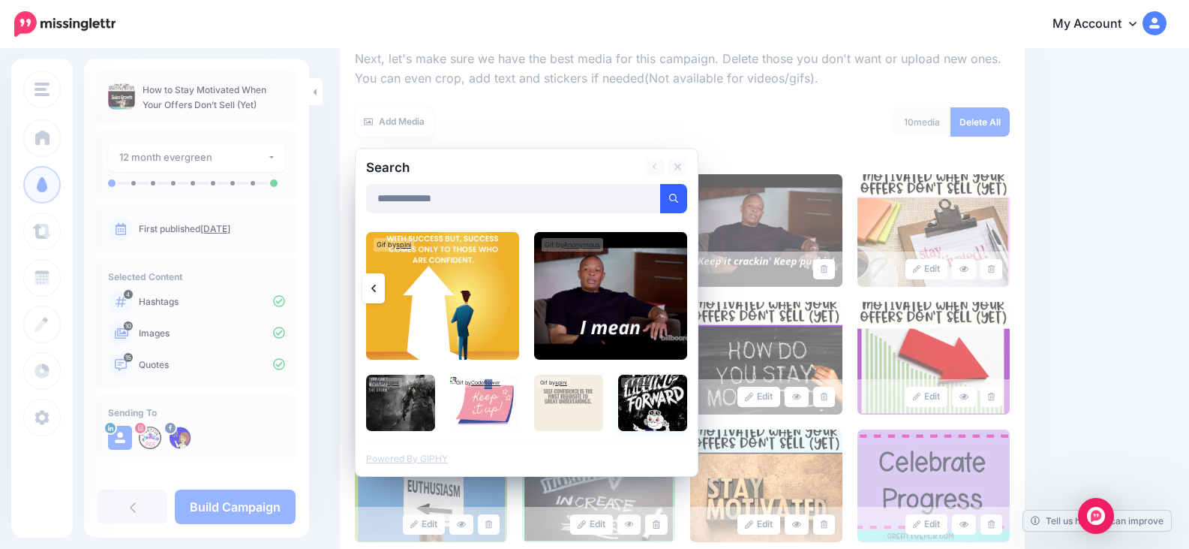
click at [646, 403] on img at bounding box center [652, 402] width 69 height 56
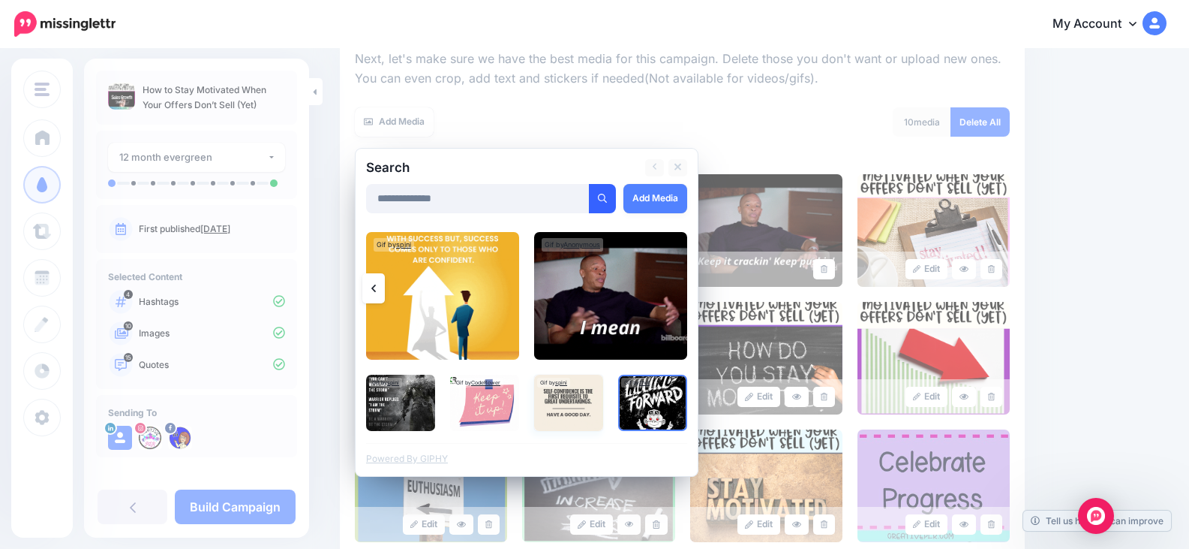
click at [577, 400] on img at bounding box center [568, 402] width 69 height 56
click at [481, 395] on img at bounding box center [484, 402] width 69 height 56
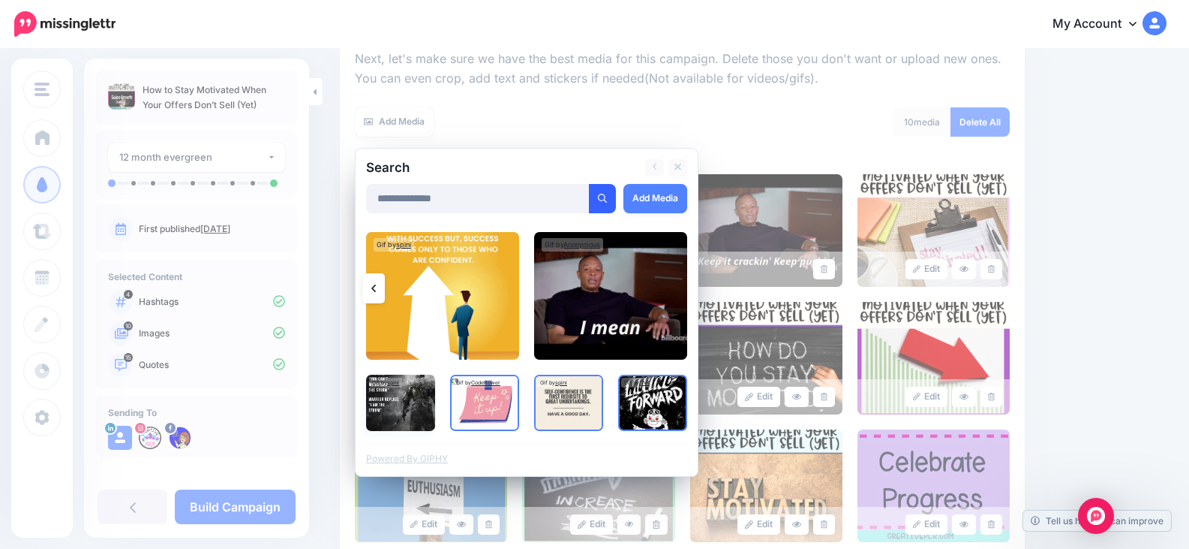
click at [406, 401] on img at bounding box center [400, 402] width 69 height 56
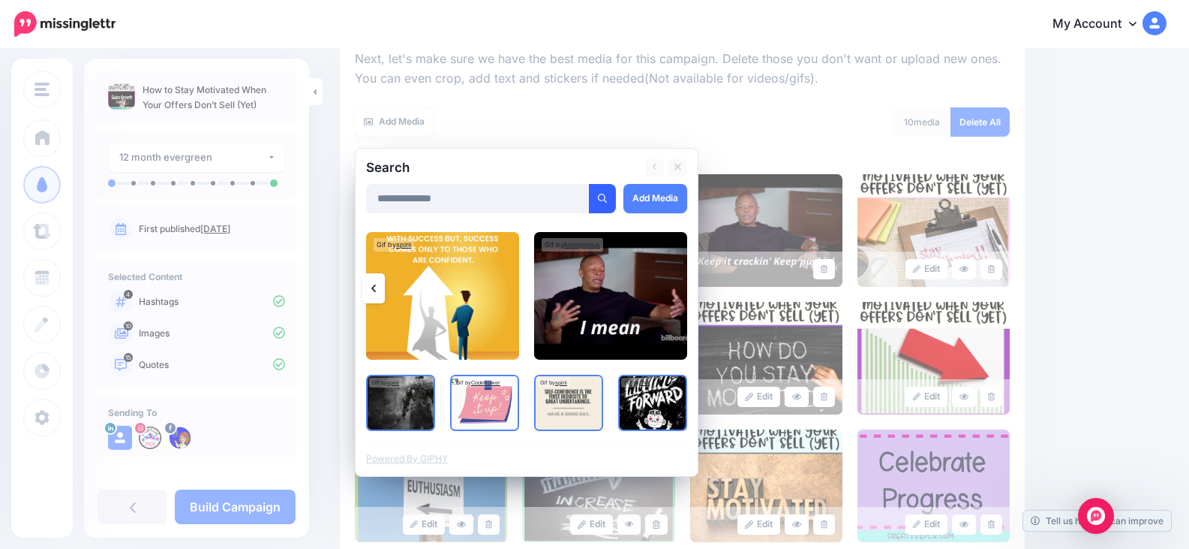
click at [374, 278] on link at bounding box center [373, 288] width 23 height 30
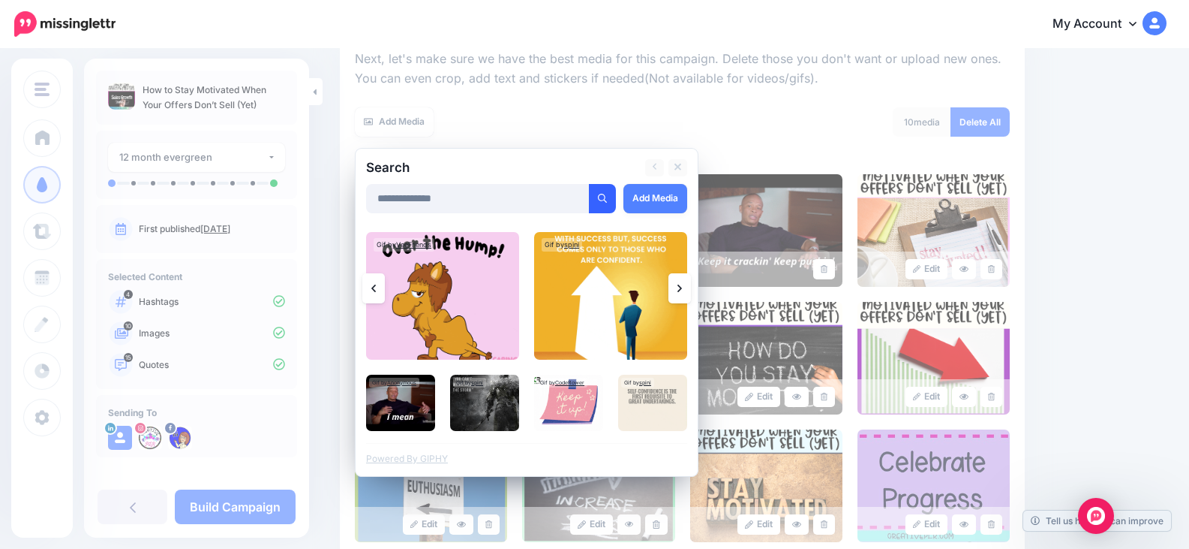
click at [374, 277] on link at bounding box center [373, 288] width 23 height 30
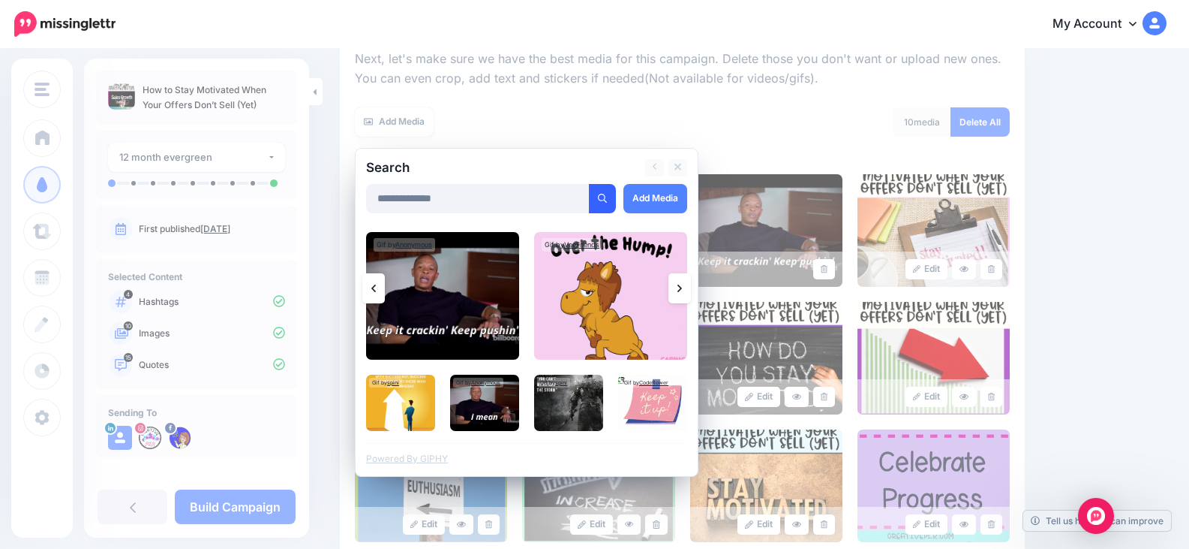
click at [374, 277] on link at bounding box center [373, 288] width 23 height 30
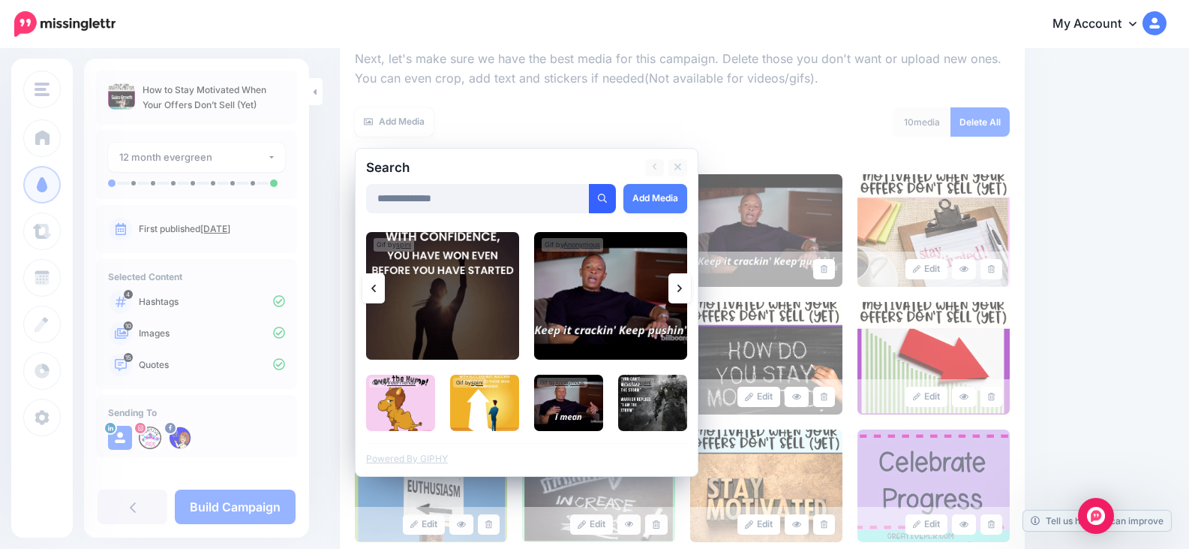
click at [374, 277] on link at bounding box center [373, 288] width 23 height 30
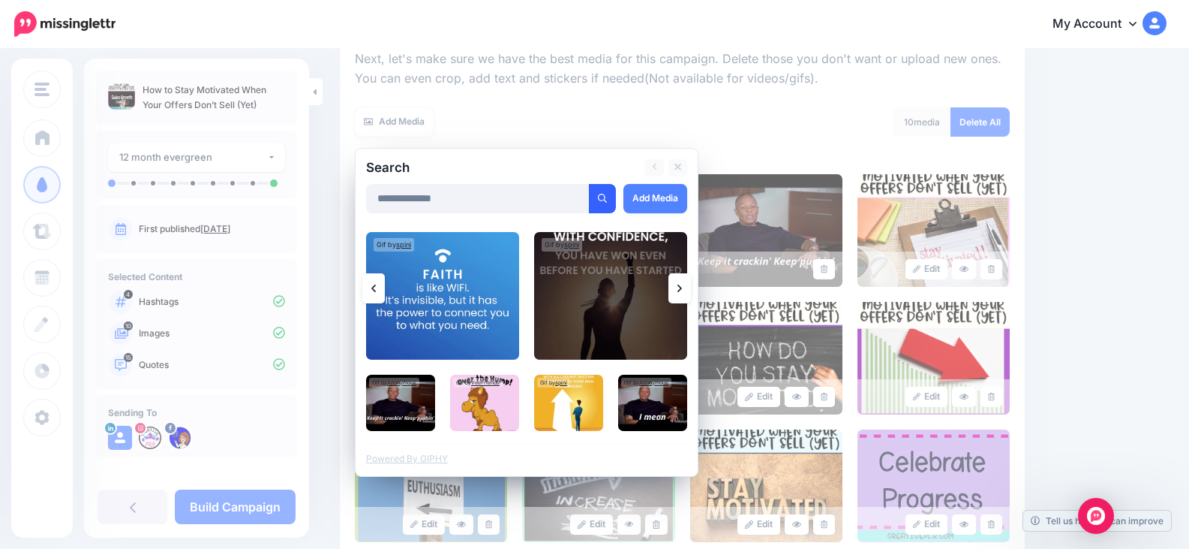
click at [374, 277] on link at bounding box center [373, 288] width 23 height 30
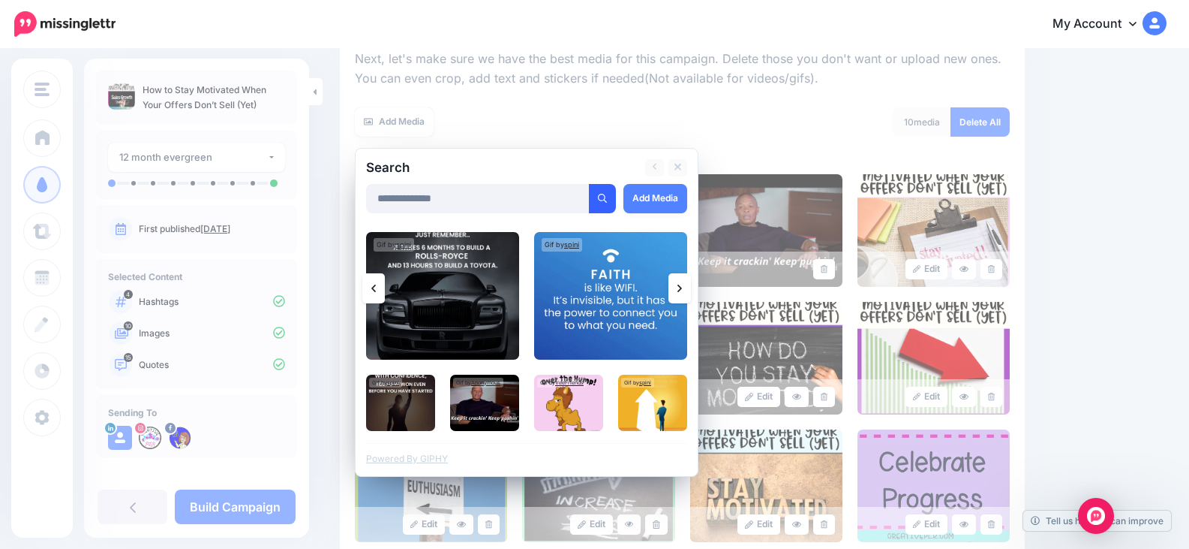
click at [374, 276] on link at bounding box center [373, 288] width 23 height 30
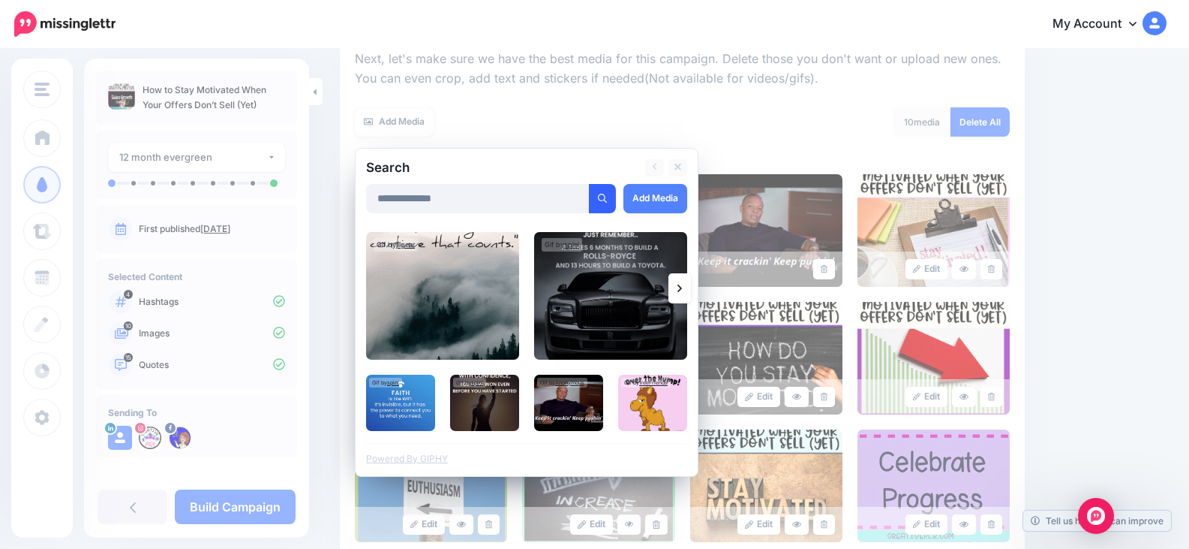
click at [374, 276] on img at bounding box center [442, 296] width 153 height 128
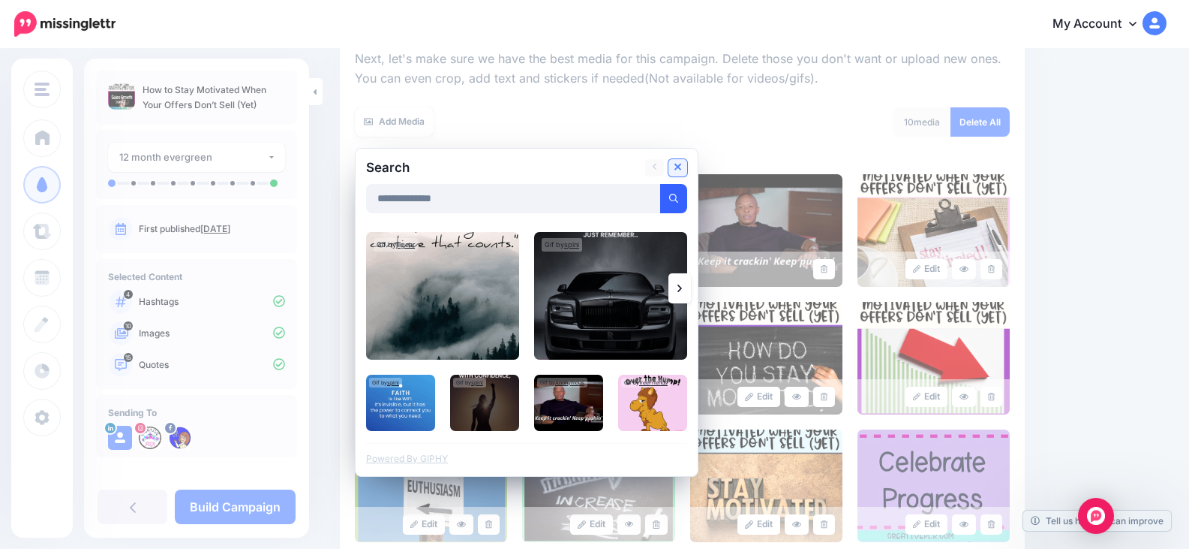
click at [681, 161] on icon at bounding box center [679, 167] width 8 height 12
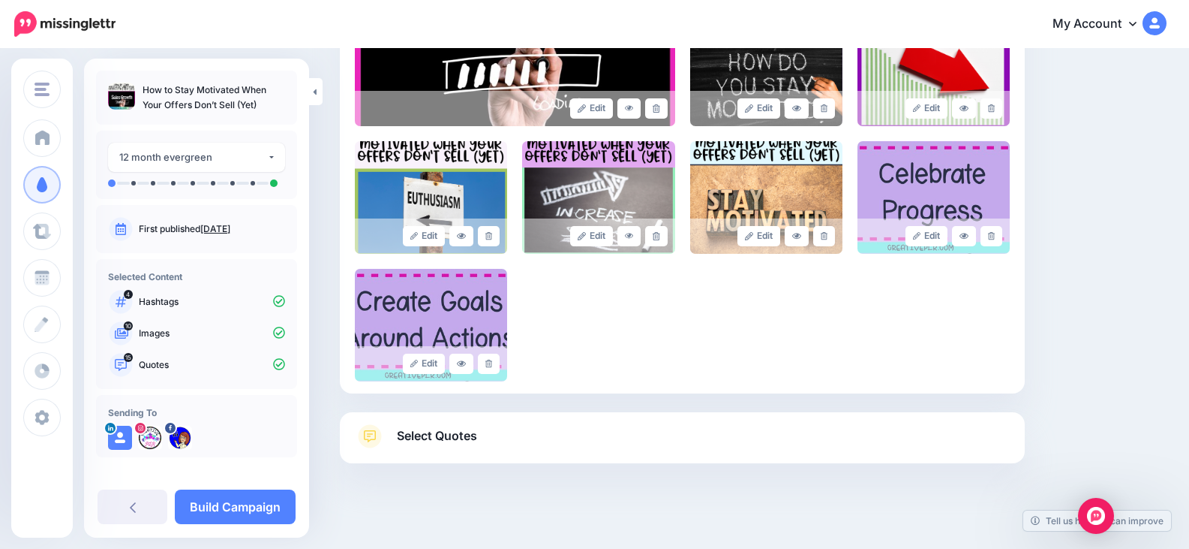
scroll to position [517, 0]
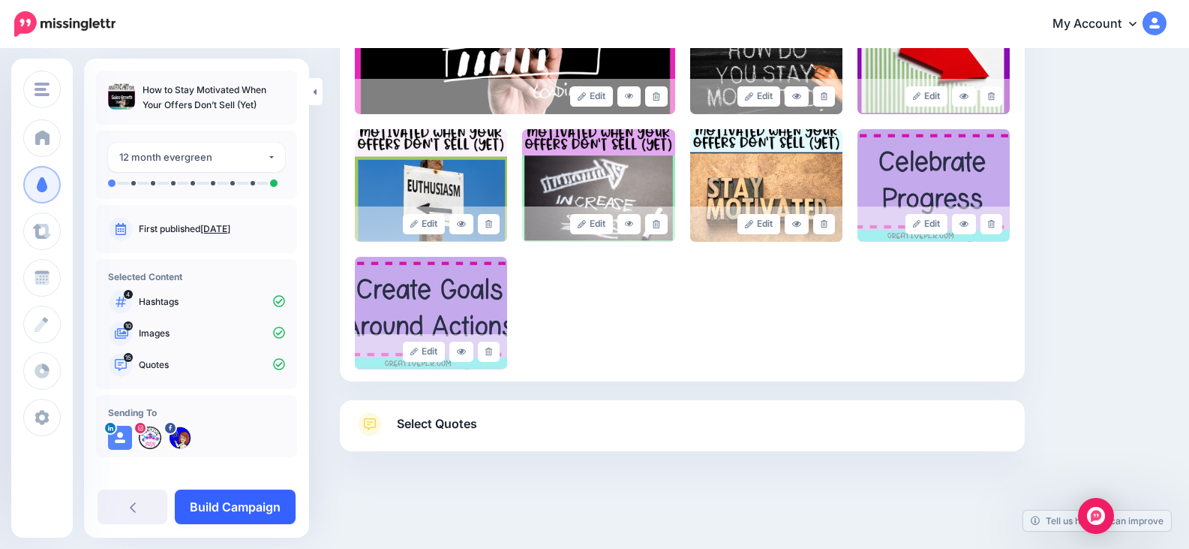
click at [245, 504] on link "Build Campaign" at bounding box center [235, 506] width 121 height 35
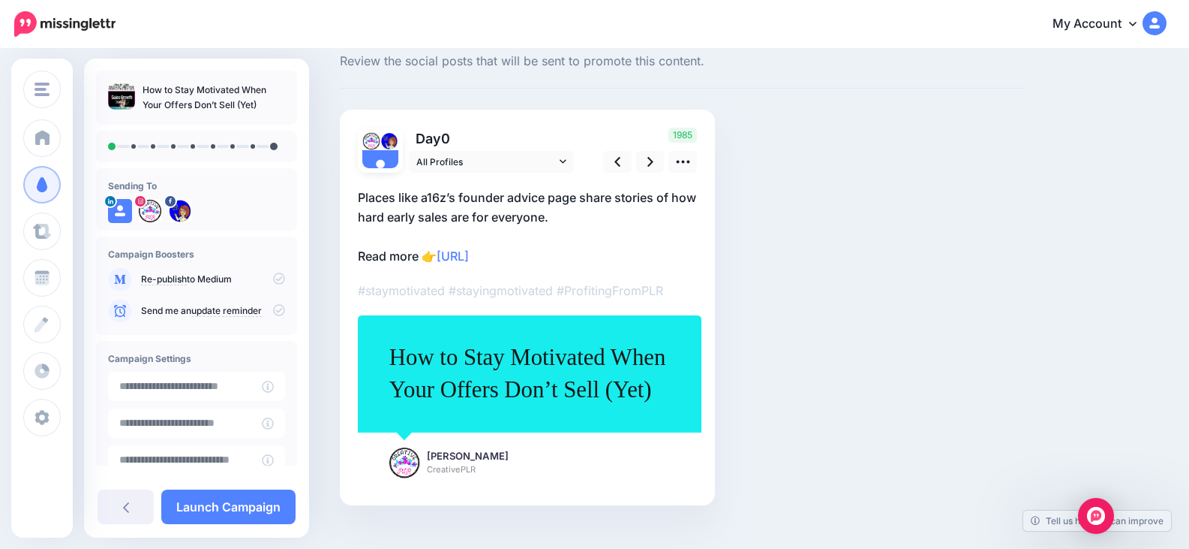
scroll to position [68, 0]
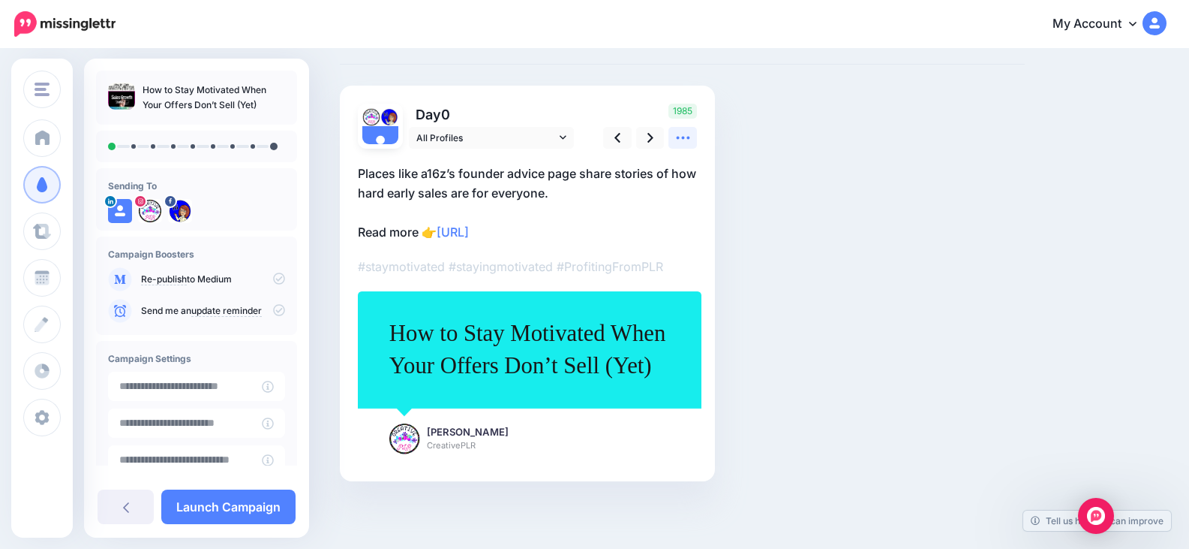
click at [683, 140] on icon at bounding box center [683, 138] width 16 height 16
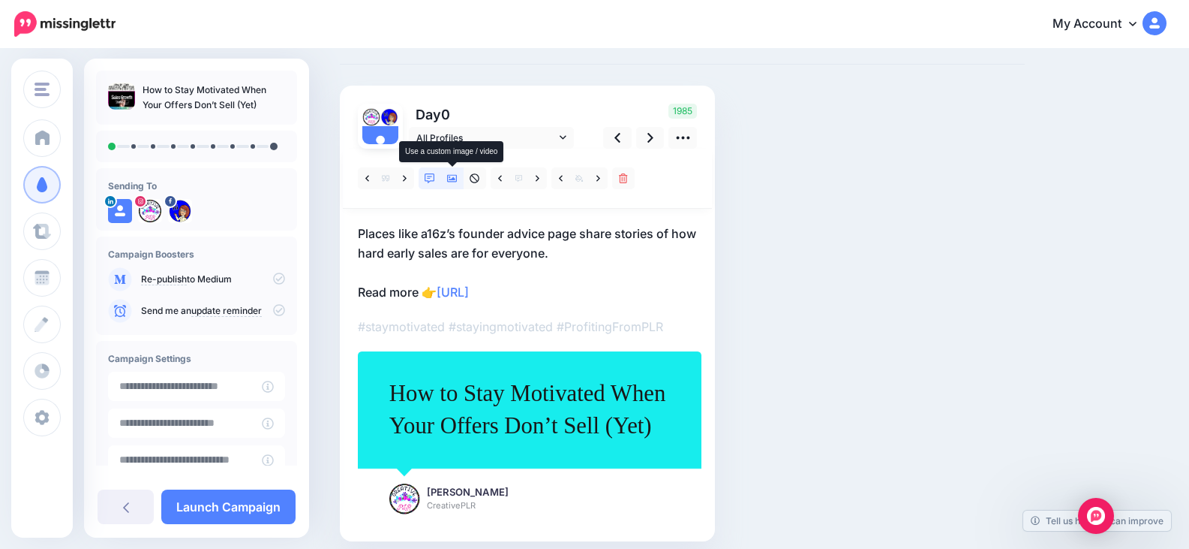
click at [456, 179] on icon at bounding box center [452, 179] width 11 height 8
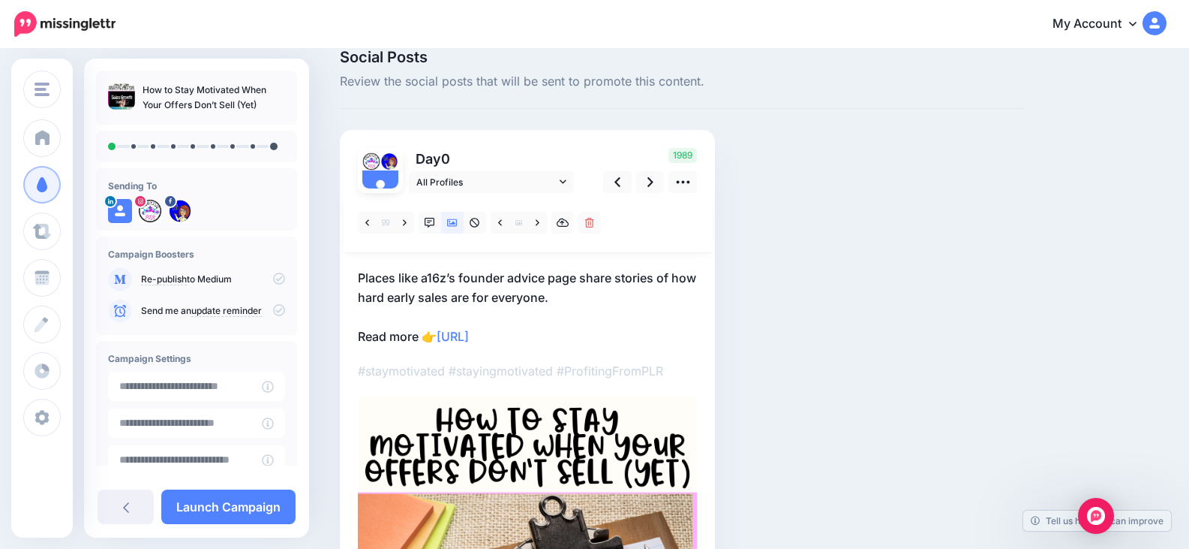
scroll to position [0, 0]
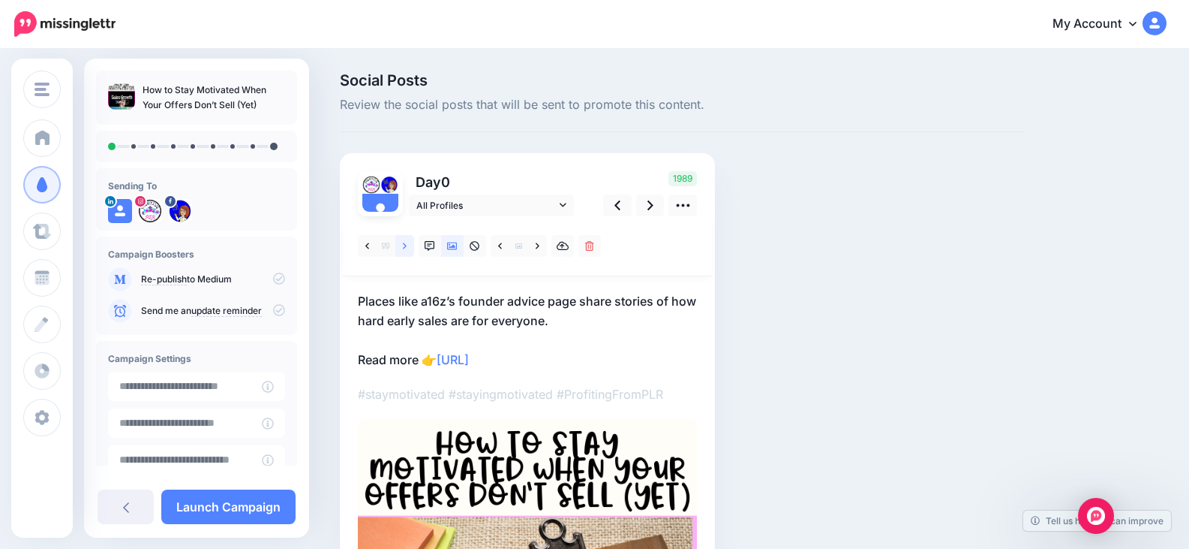
click at [405, 248] on icon at bounding box center [405, 246] width 4 height 11
click at [648, 208] on icon at bounding box center [651, 205] width 6 height 16
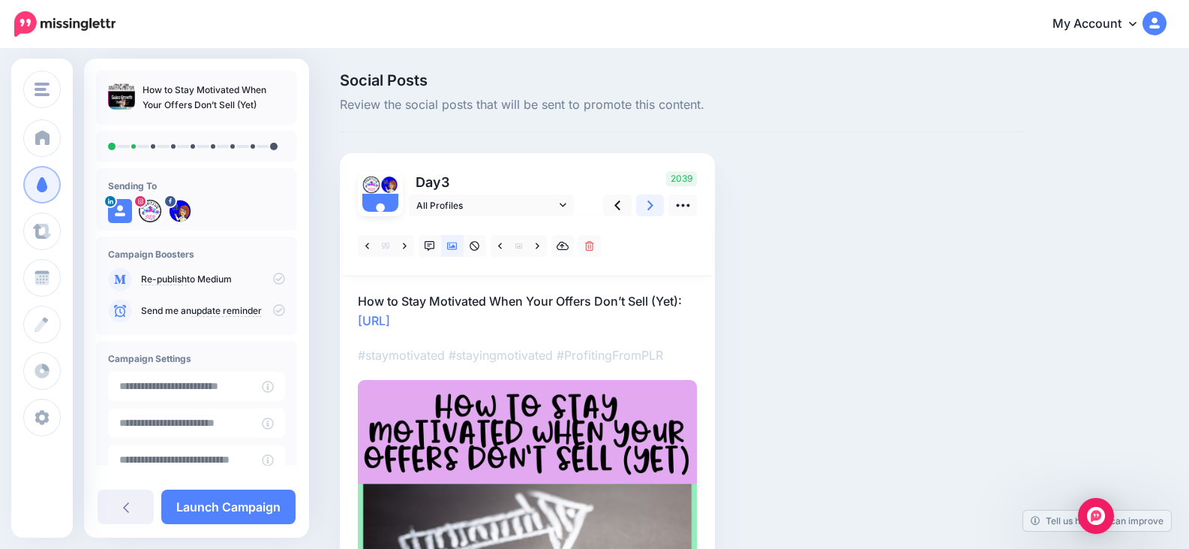
click at [644, 204] on link at bounding box center [650, 205] width 29 height 22
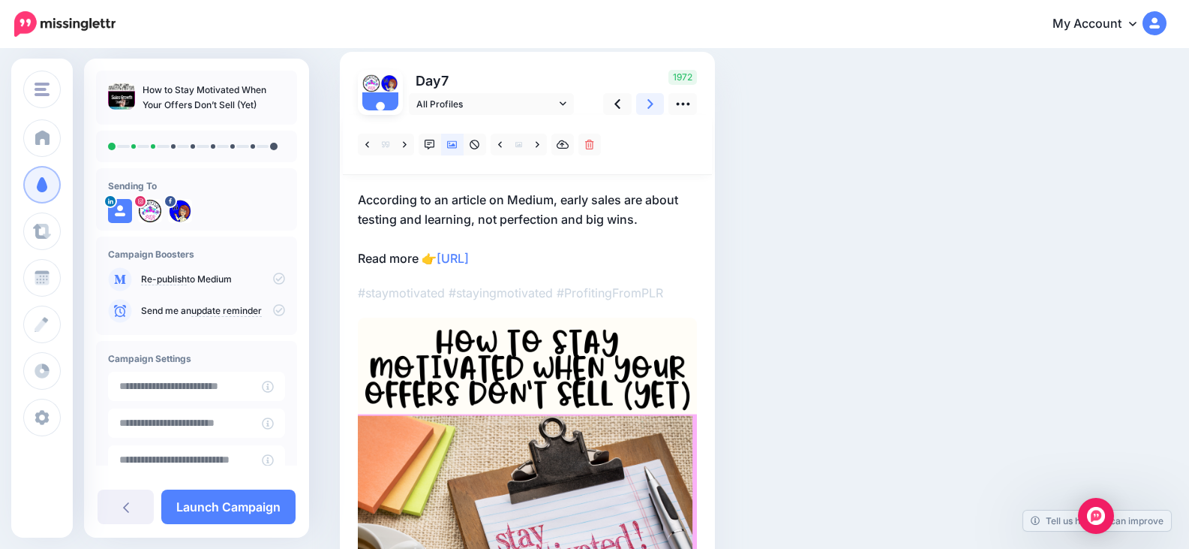
scroll to position [75, 0]
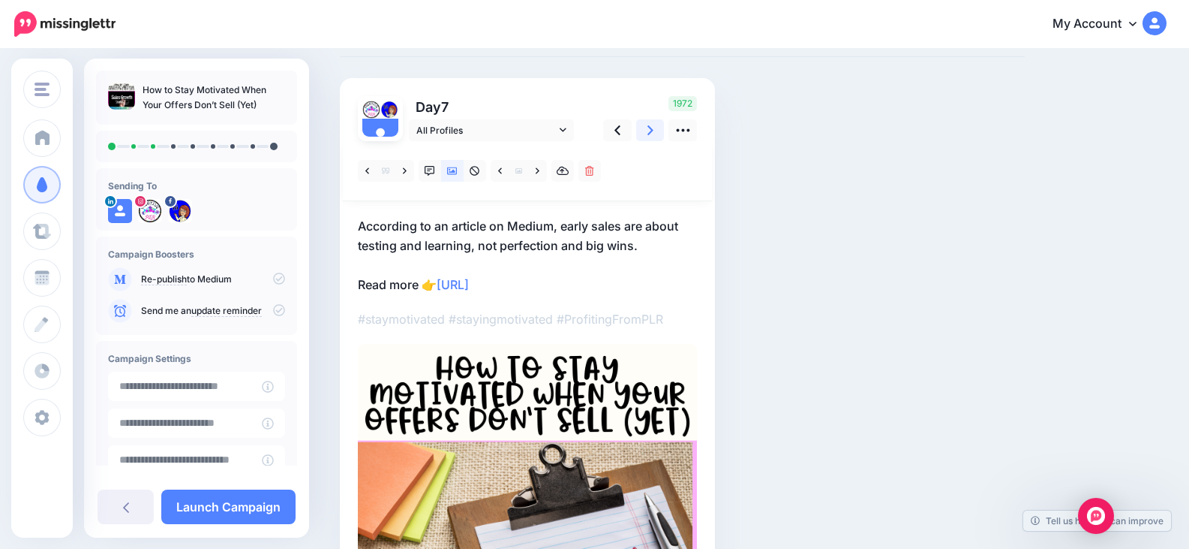
click at [649, 132] on icon at bounding box center [651, 130] width 6 height 16
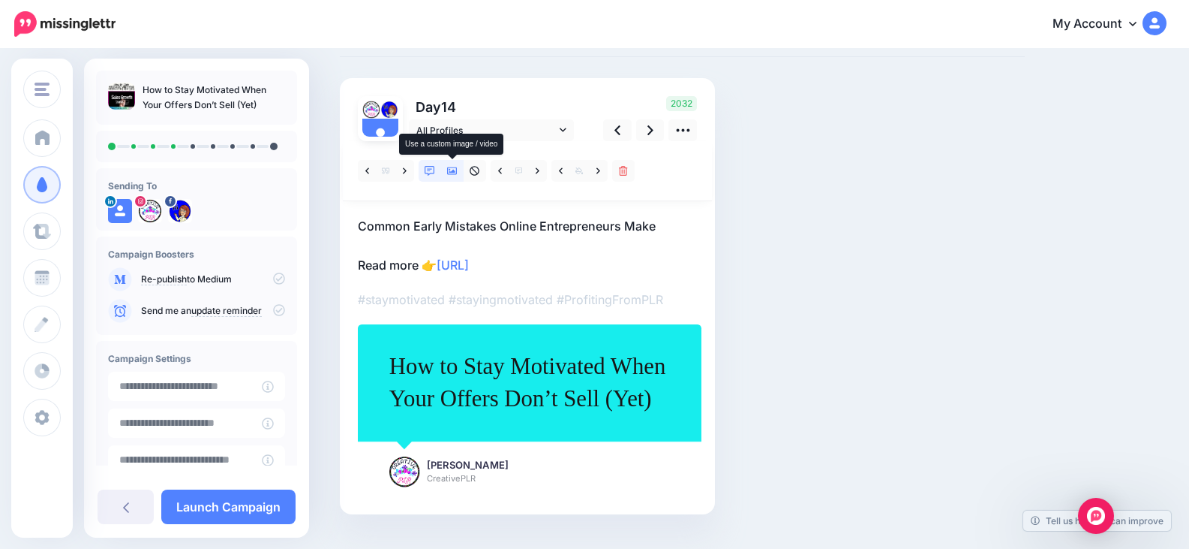
click at [459, 175] on link at bounding box center [452, 171] width 23 height 22
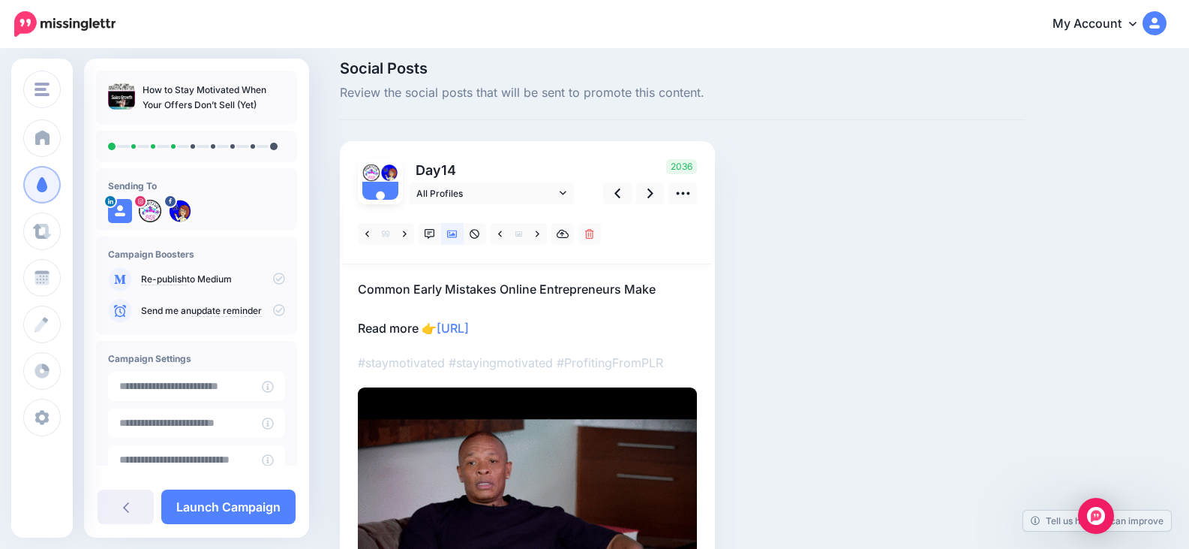
scroll to position [0, 0]
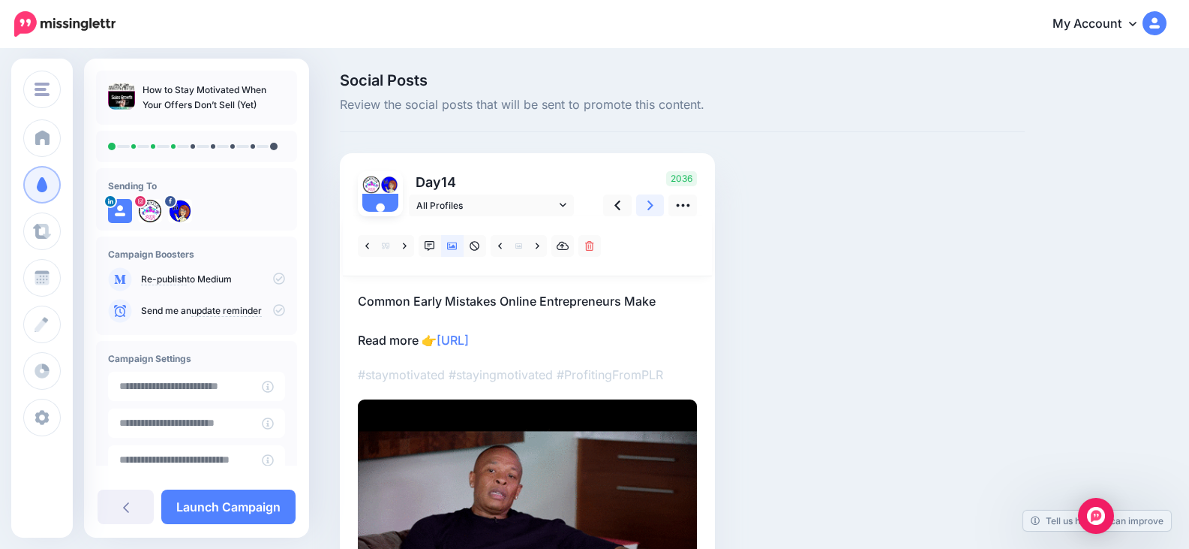
click at [651, 205] on icon at bounding box center [651, 205] width 6 height 10
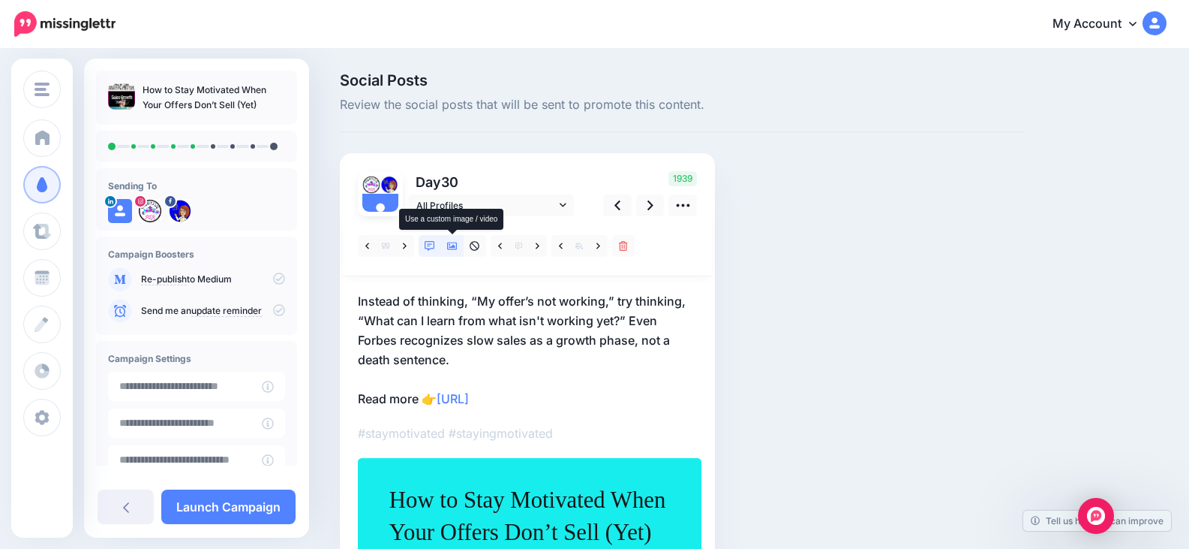
click at [461, 243] on link at bounding box center [452, 246] width 23 height 22
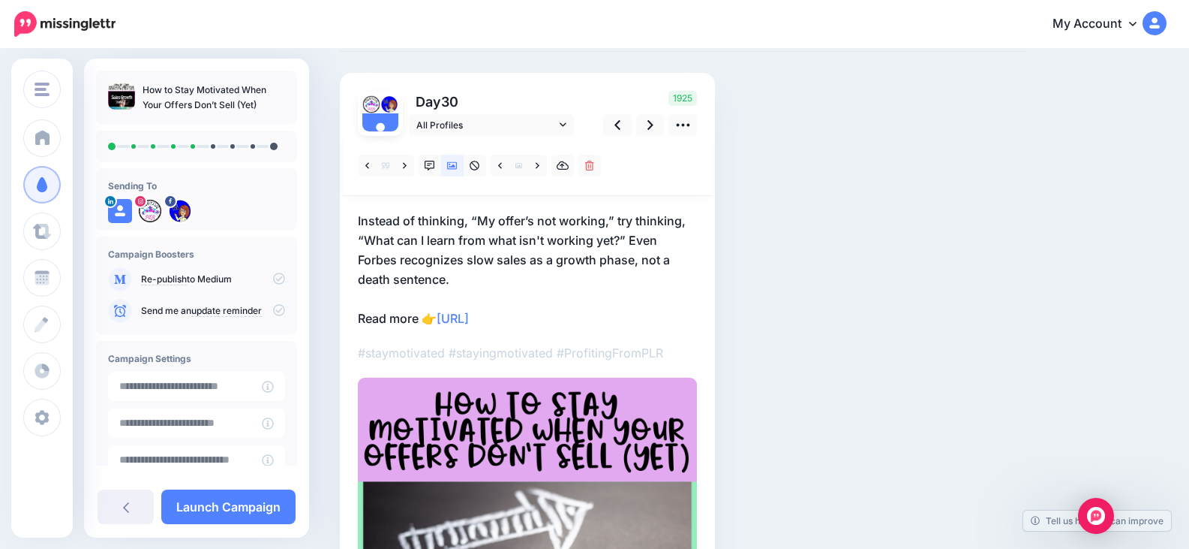
scroll to position [75, 0]
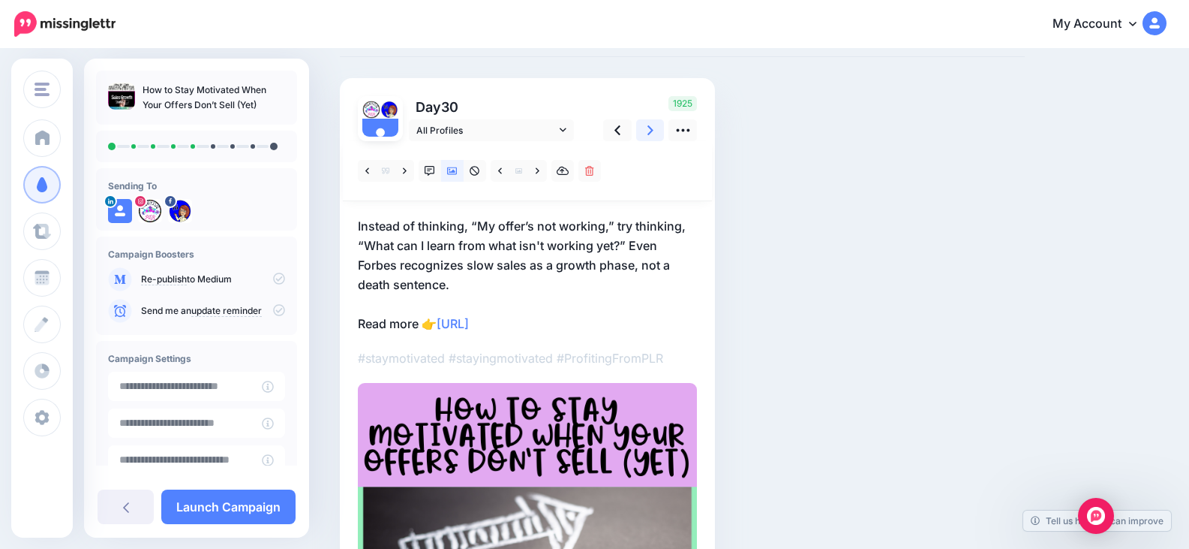
click at [651, 135] on icon at bounding box center [651, 130] width 6 height 16
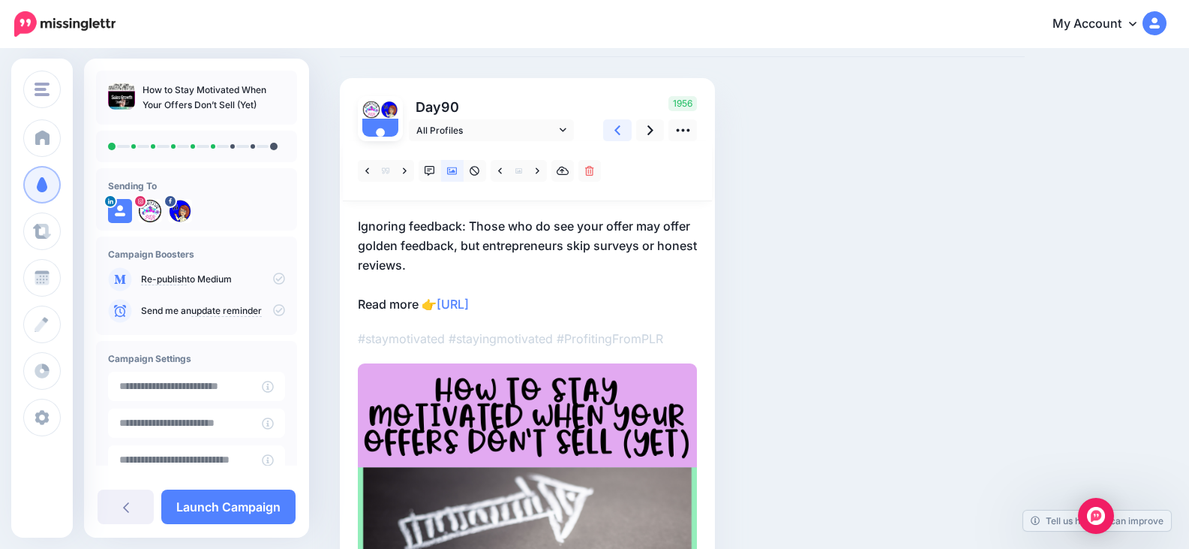
click at [619, 136] on icon at bounding box center [618, 130] width 6 height 16
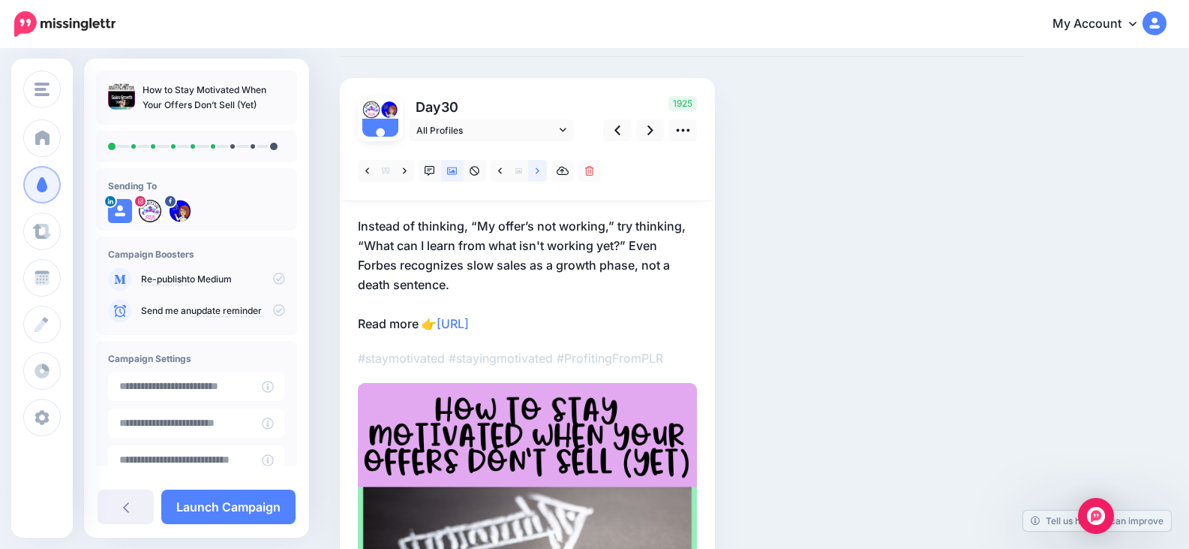
click at [540, 173] on link at bounding box center [537, 171] width 19 height 22
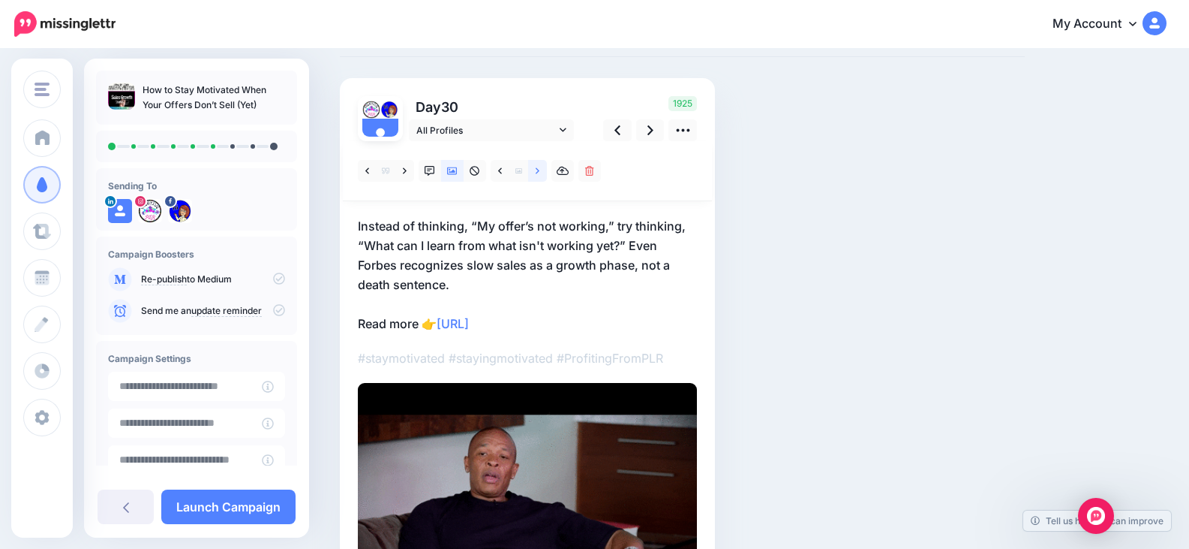
click at [540, 173] on icon at bounding box center [538, 171] width 4 height 11
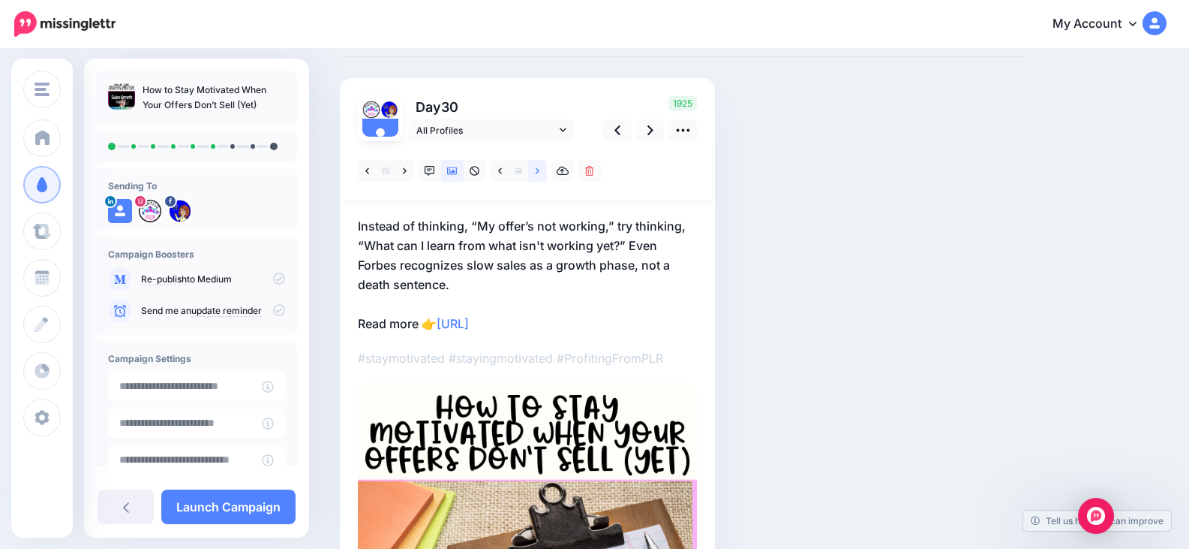
click at [538, 168] on icon at bounding box center [538, 171] width 4 height 11
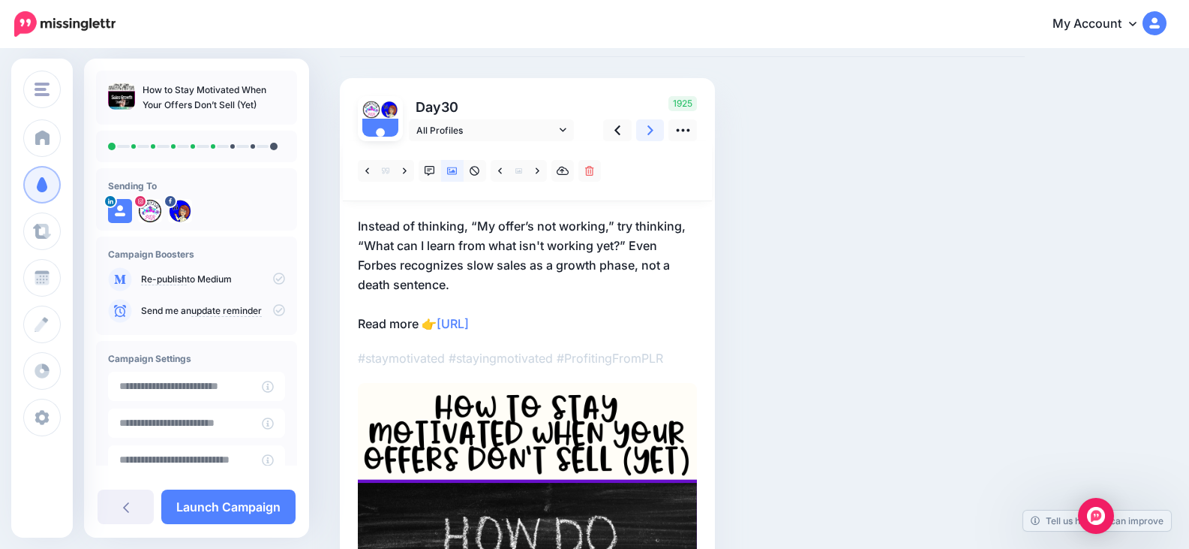
click at [654, 137] on link at bounding box center [650, 130] width 29 height 22
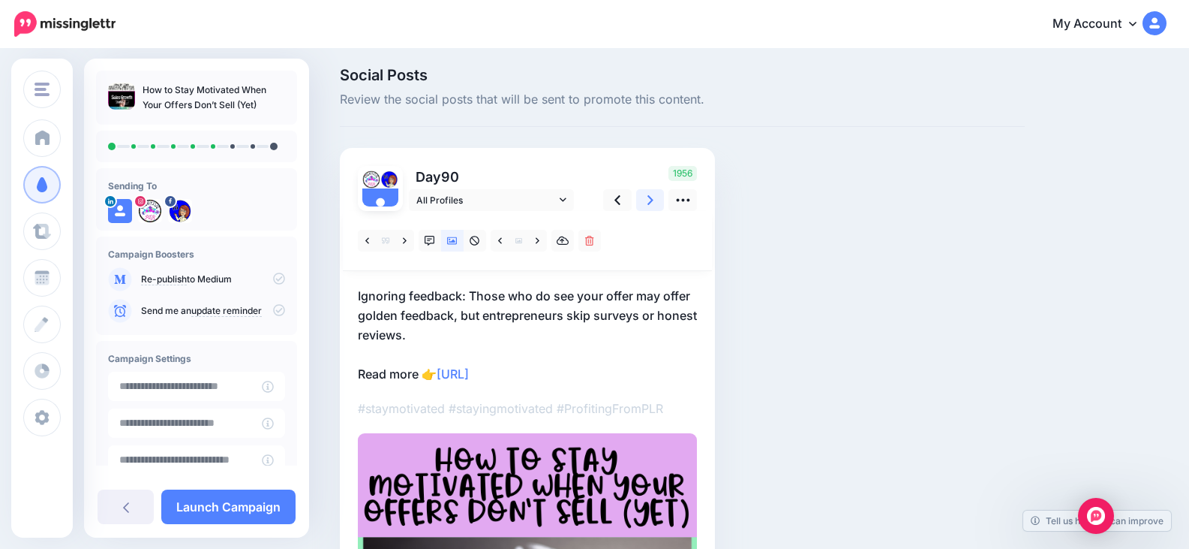
scroll to position [0, 0]
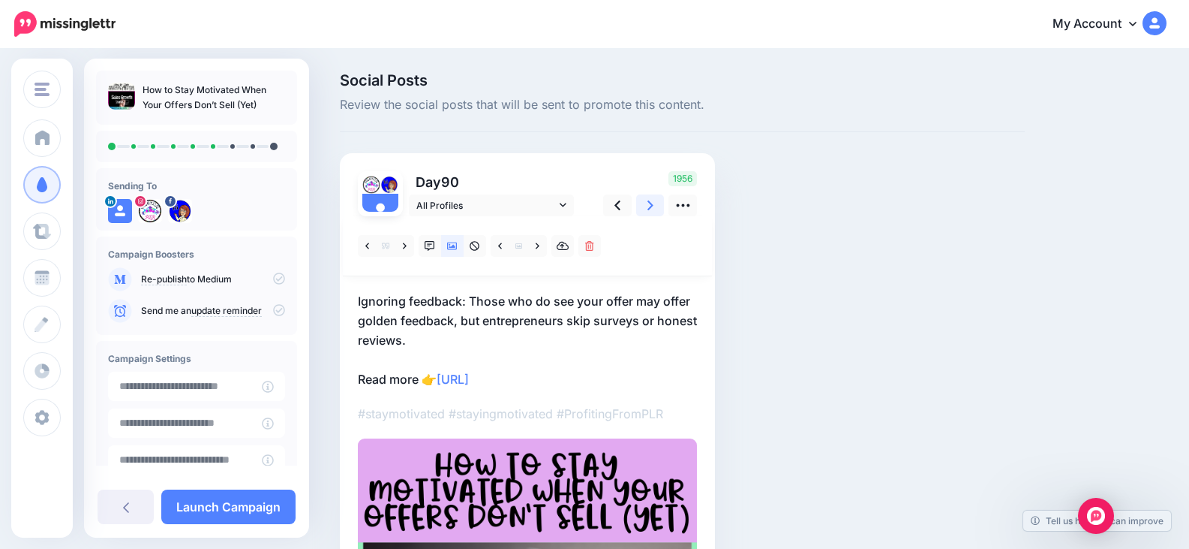
click at [657, 203] on link at bounding box center [650, 205] width 29 height 22
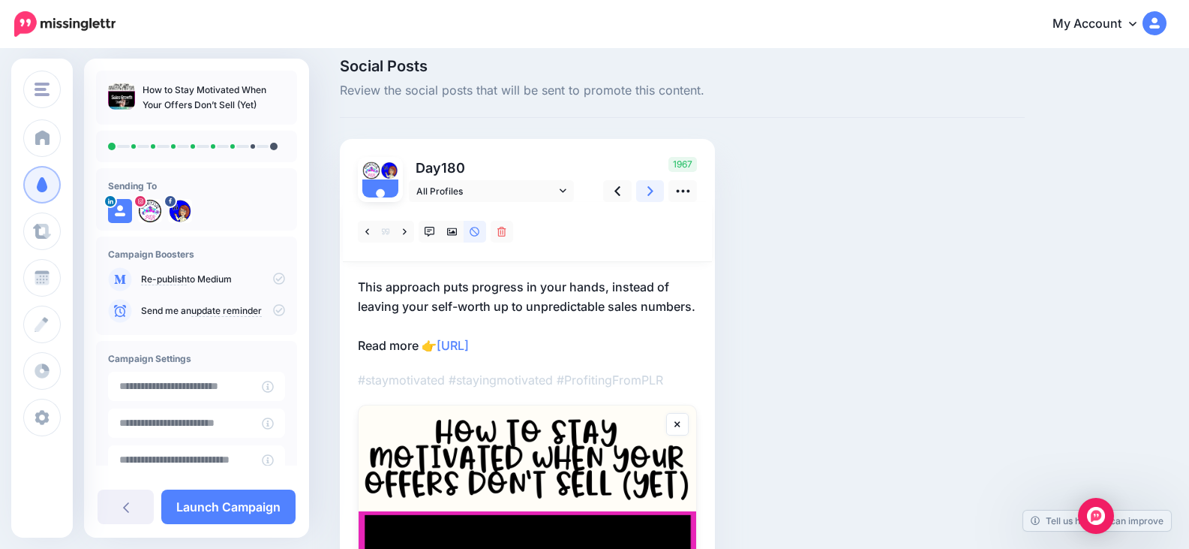
scroll to position [14, 0]
click at [650, 190] on icon at bounding box center [651, 192] width 6 height 16
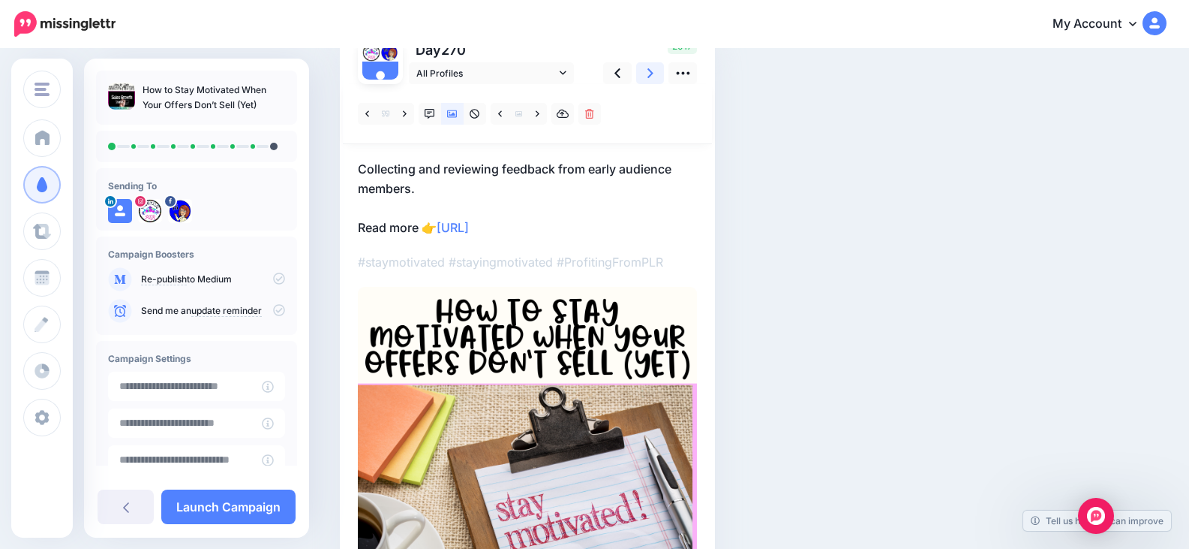
scroll to position [70, 0]
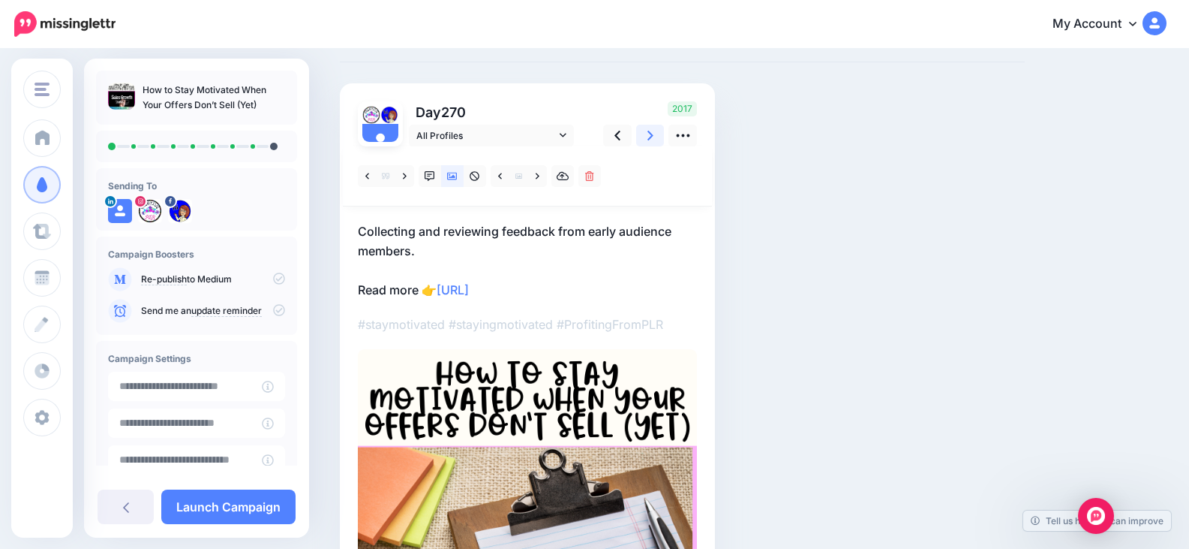
click at [648, 141] on icon at bounding box center [651, 136] width 6 height 16
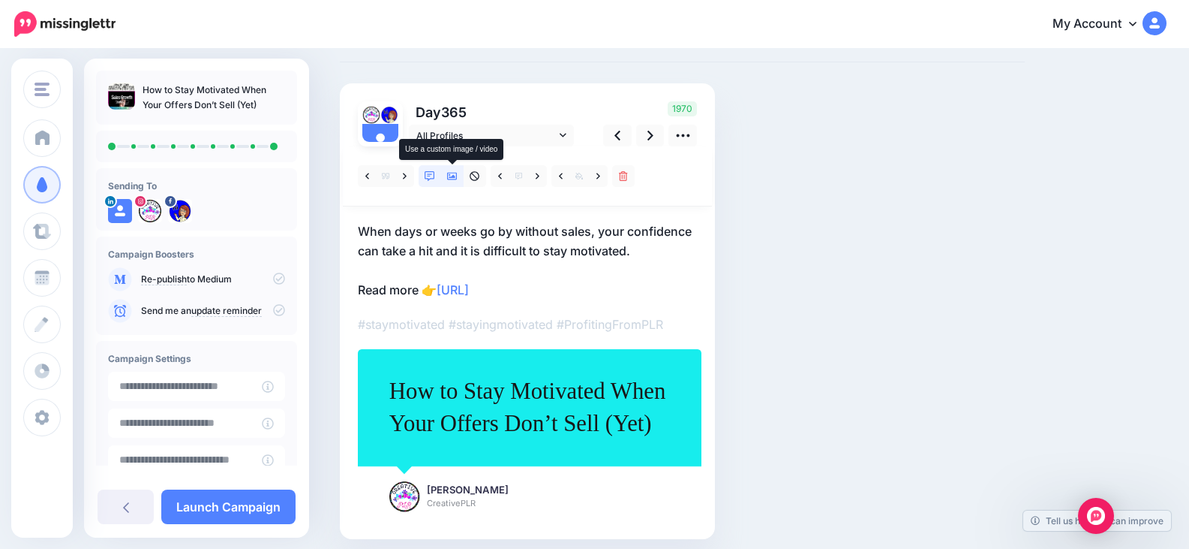
click at [457, 180] on icon at bounding box center [452, 176] width 11 height 11
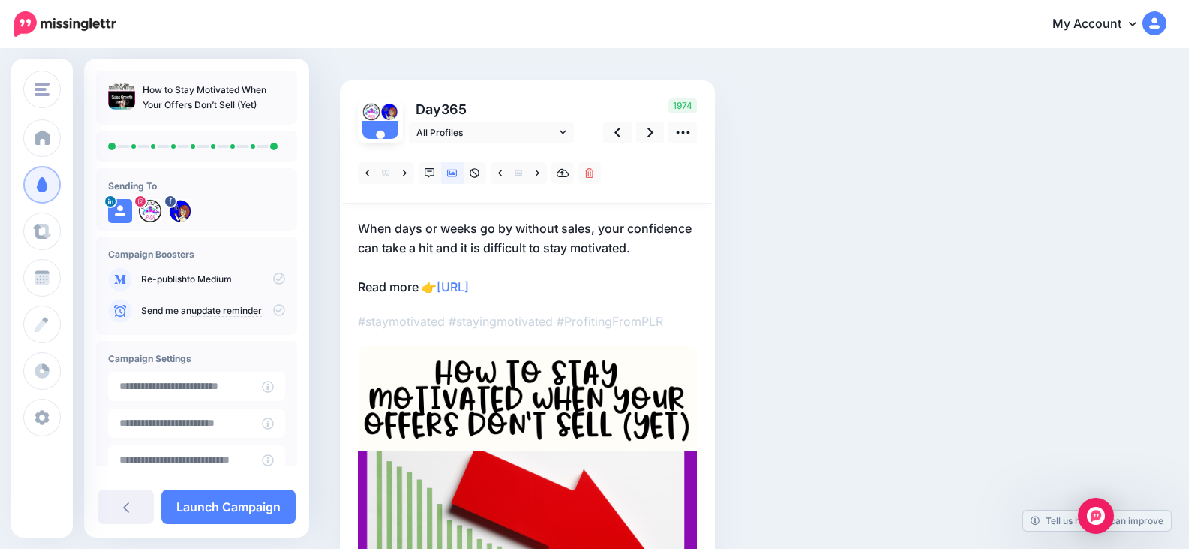
scroll to position [150, 0]
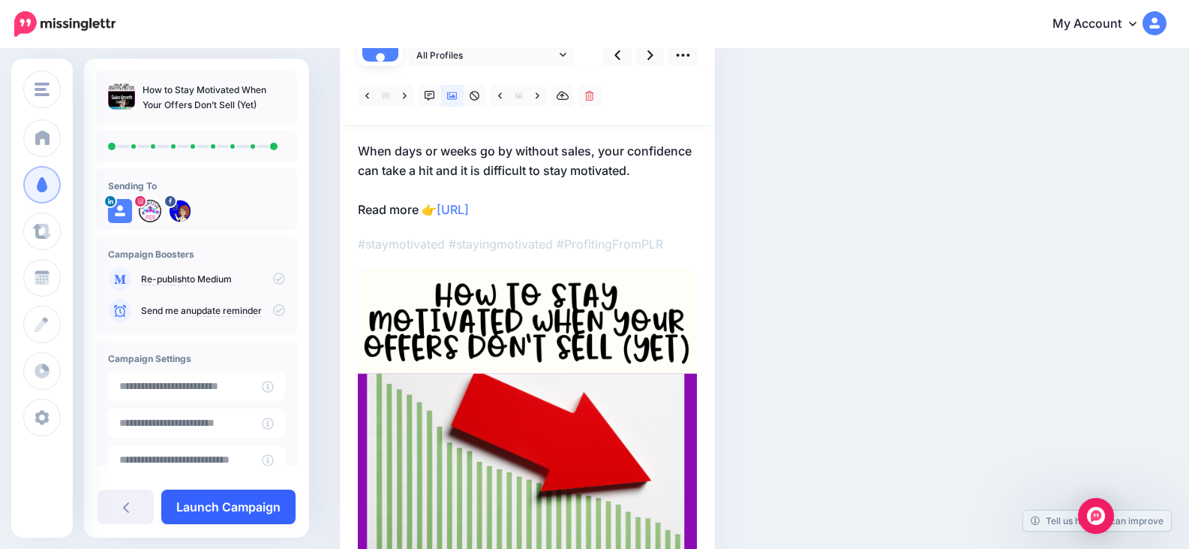
click at [251, 501] on link "Launch Campaign" at bounding box center [228, 506] width 134 height 35
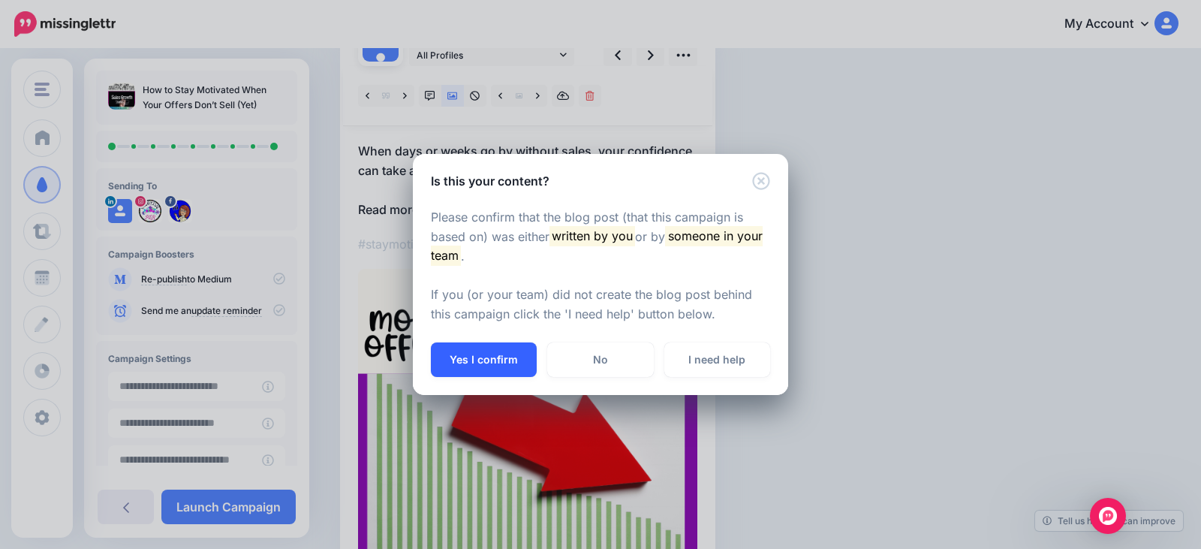
click at [488, 359] on button "Yes I confirm" at bounding box center [484, 359] width 106 height 35
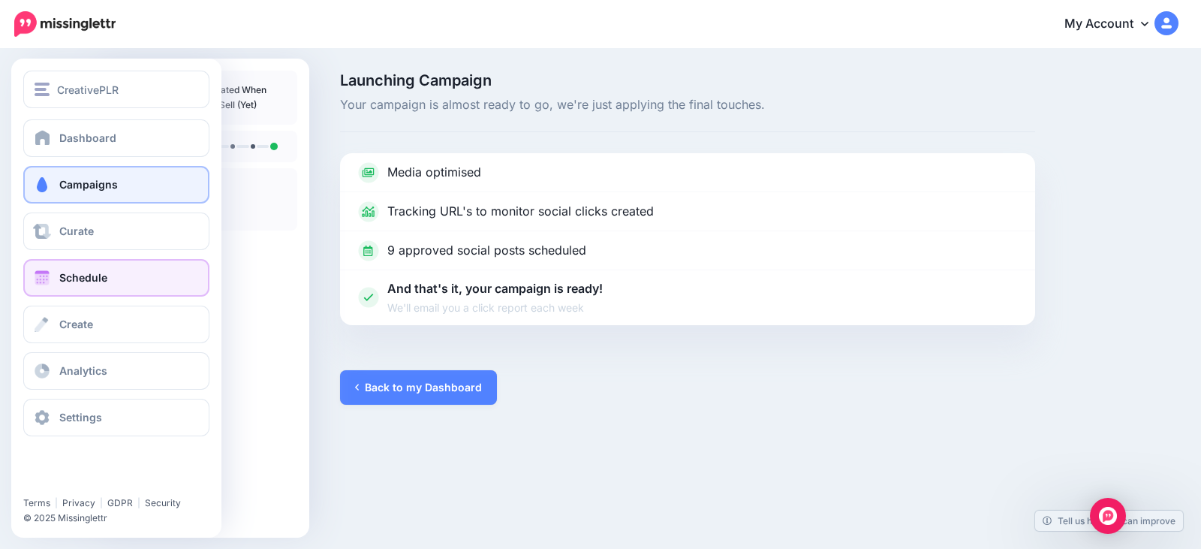
click at [44, 274] on span at bounding box center [42, 277] width 20 height 15
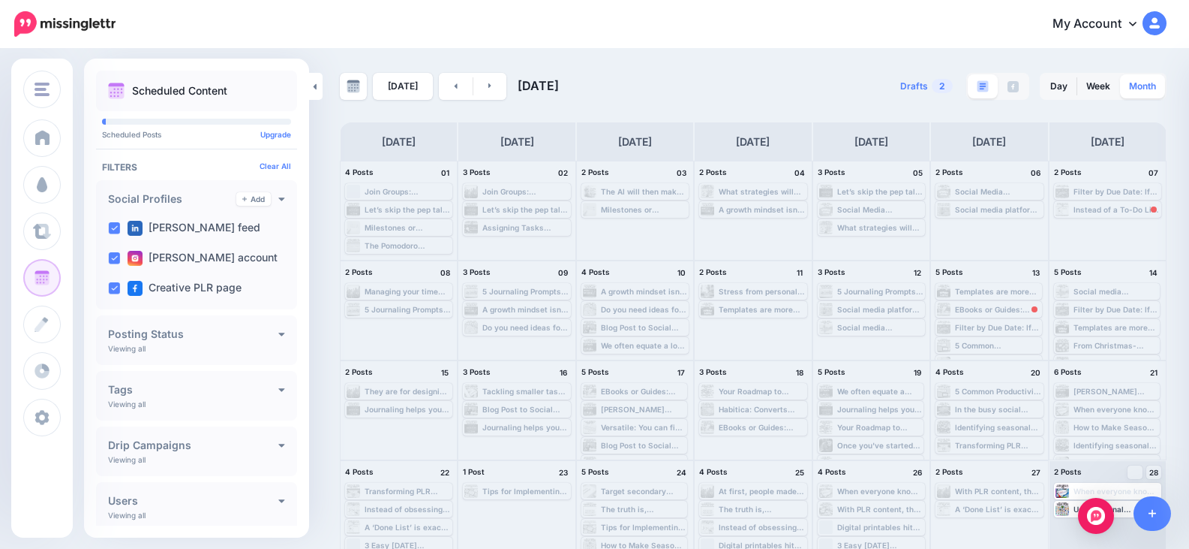
click at [1149, 95] on link "Month" at bounding box center [1142, 86] width 45 height 24
click at [492, 81] on link at bounding box center [491, 86] width 34 height 27
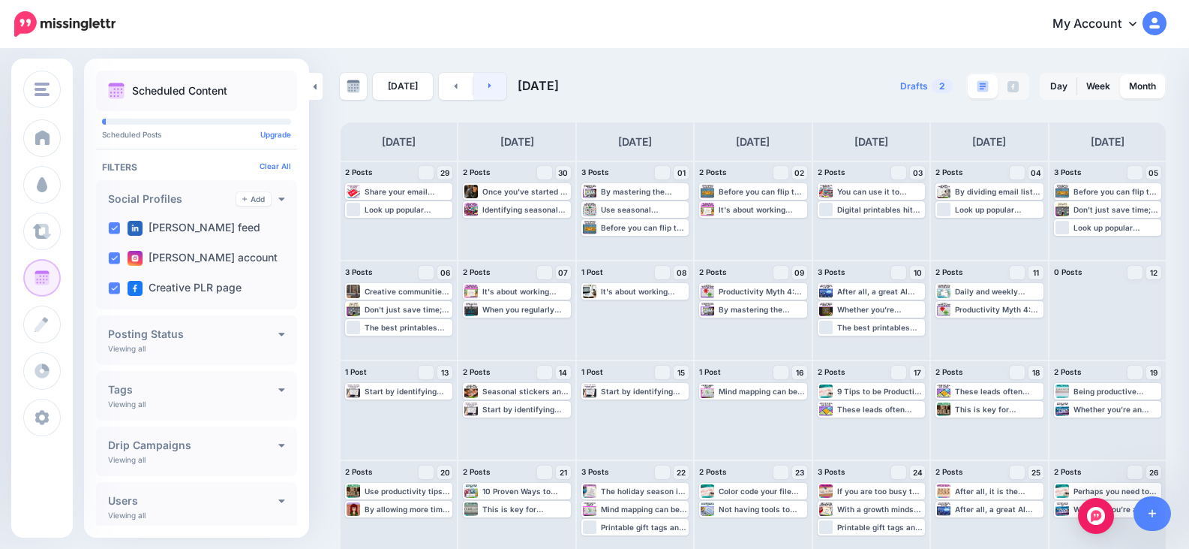
click at [496, 92] on link at bounding box center [491, 86] width 34 height 27
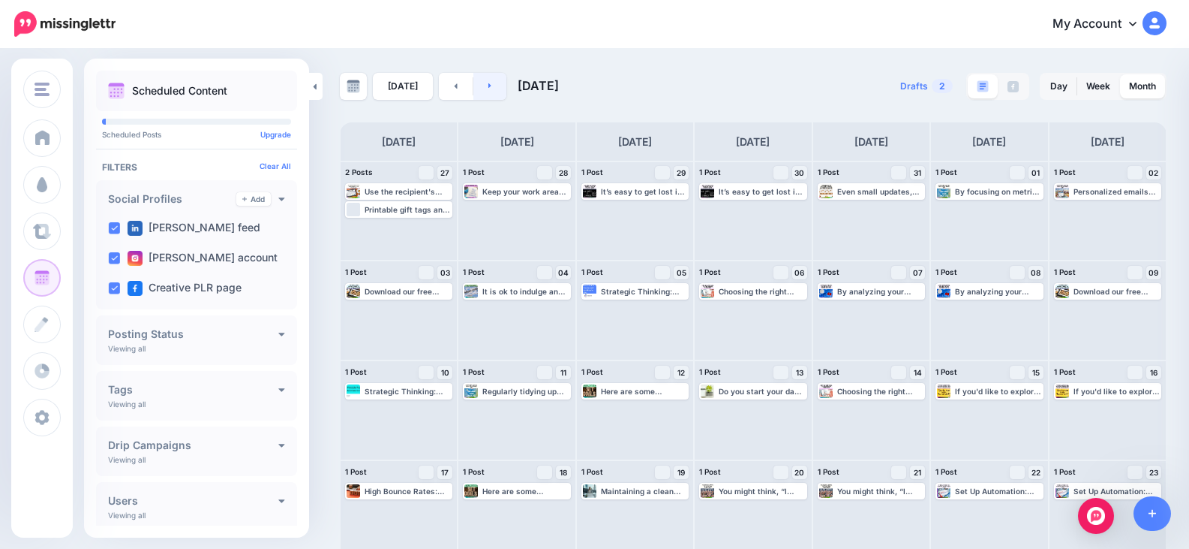
click at [490, 87] on link at bounding box center [491, 86] width 34 height 27
